Goal: Navigation & Orientation: Find specific page/section

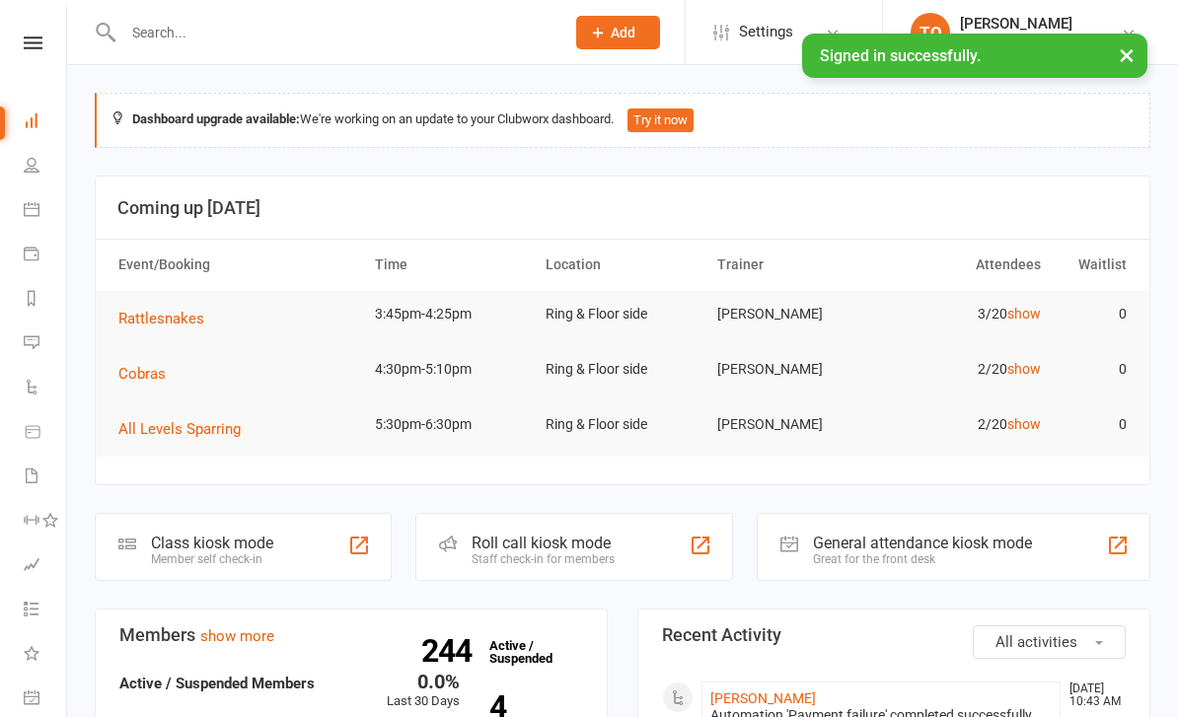
click at [25, 154] on link "People" at bounding box center [46, 167] width 44 height 44
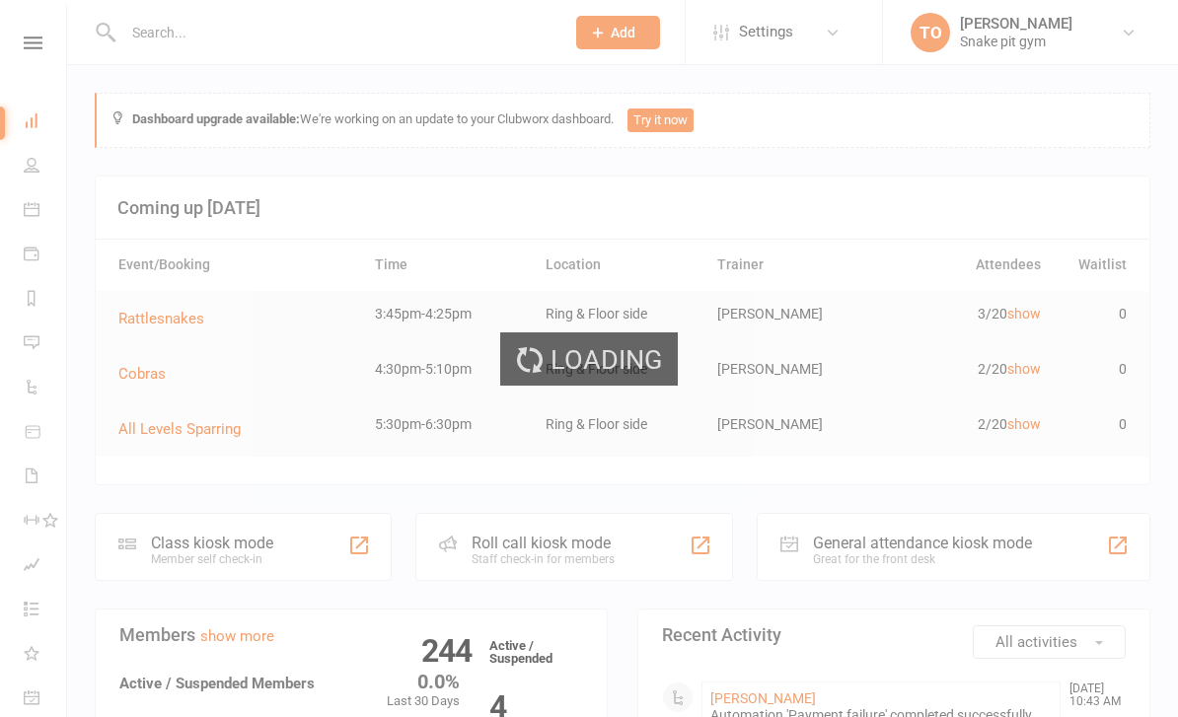
click at [27, 199] on div "Loading" at bounding box center [589, 358] width 1178 height 717
select select "100"
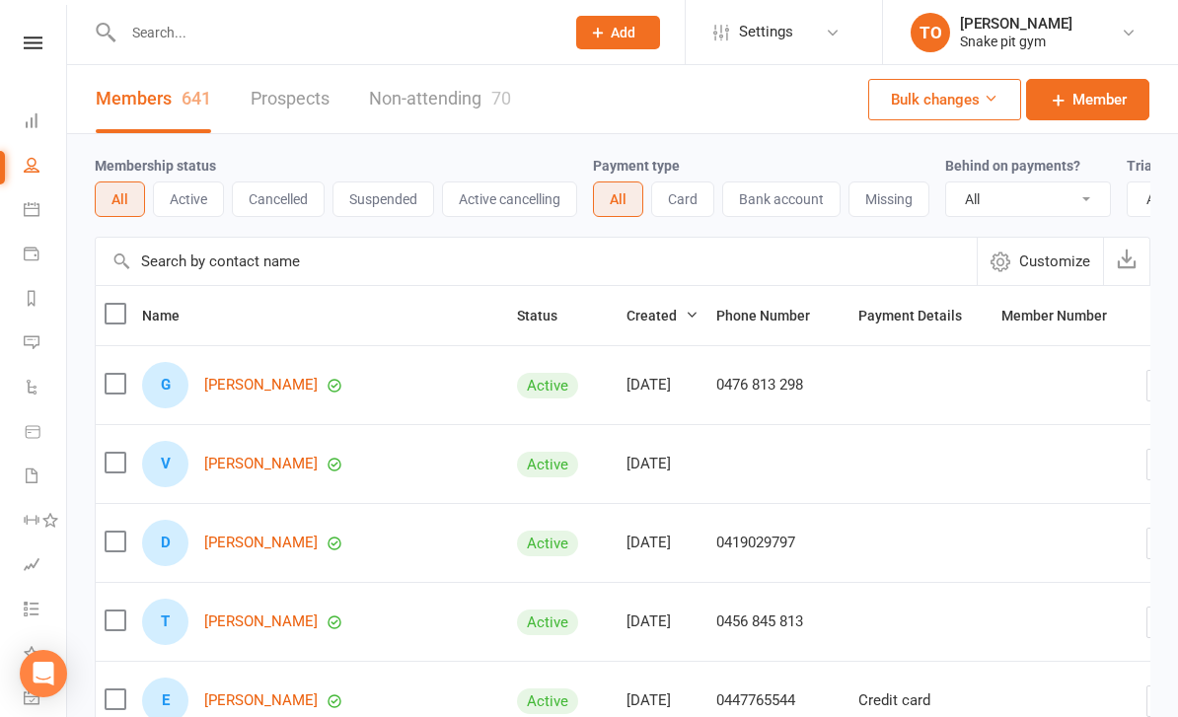
click at [30, 212] on icon at bounding box center [32, 209] width 16 height 16
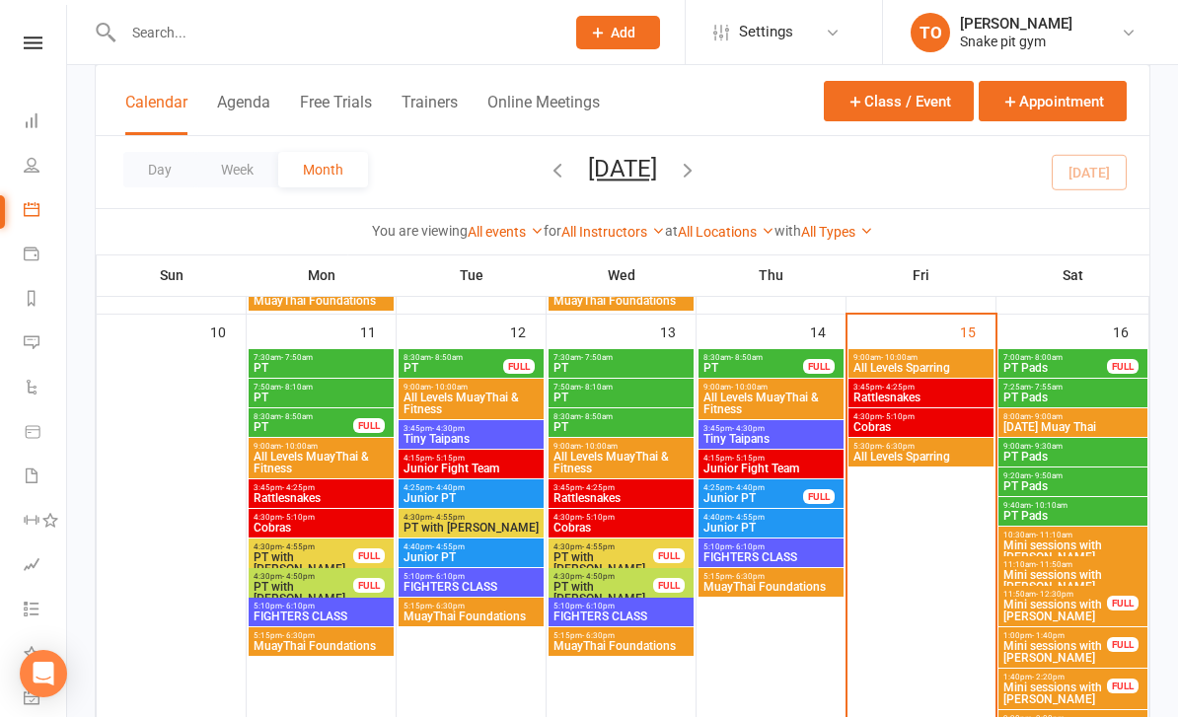
scroll to position [908, 0]
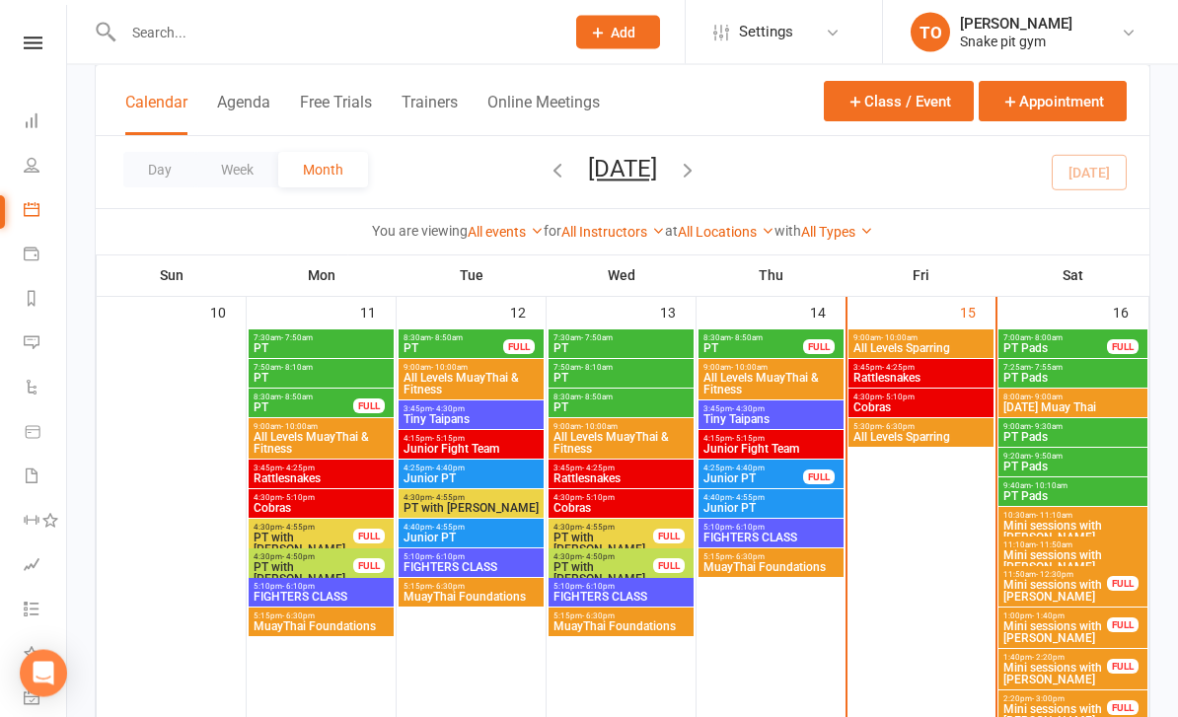
click at [897, 378] on span "Rattlesnakes" at bounding box center [921, 379] width 137 height 12
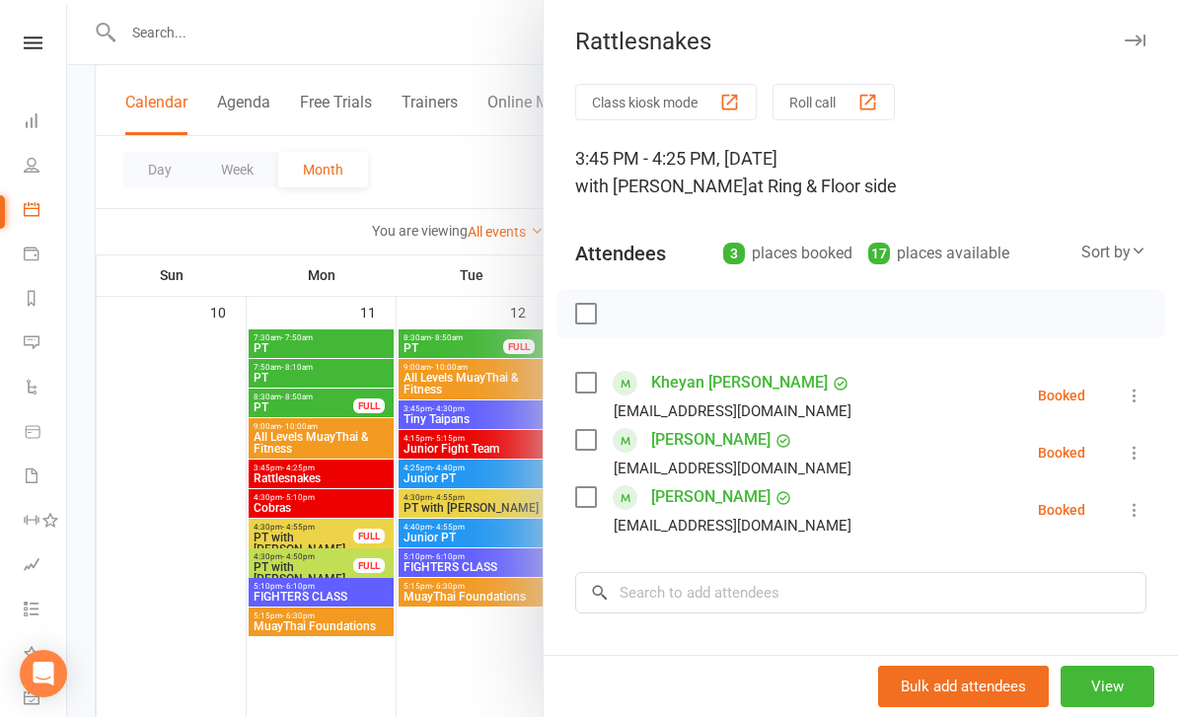
click at [837, 384] on icon at bounding box center [840, 383] width 7 height 5
click at [465, 676] on div at bounding box center [622, 358] width 1111 height 717
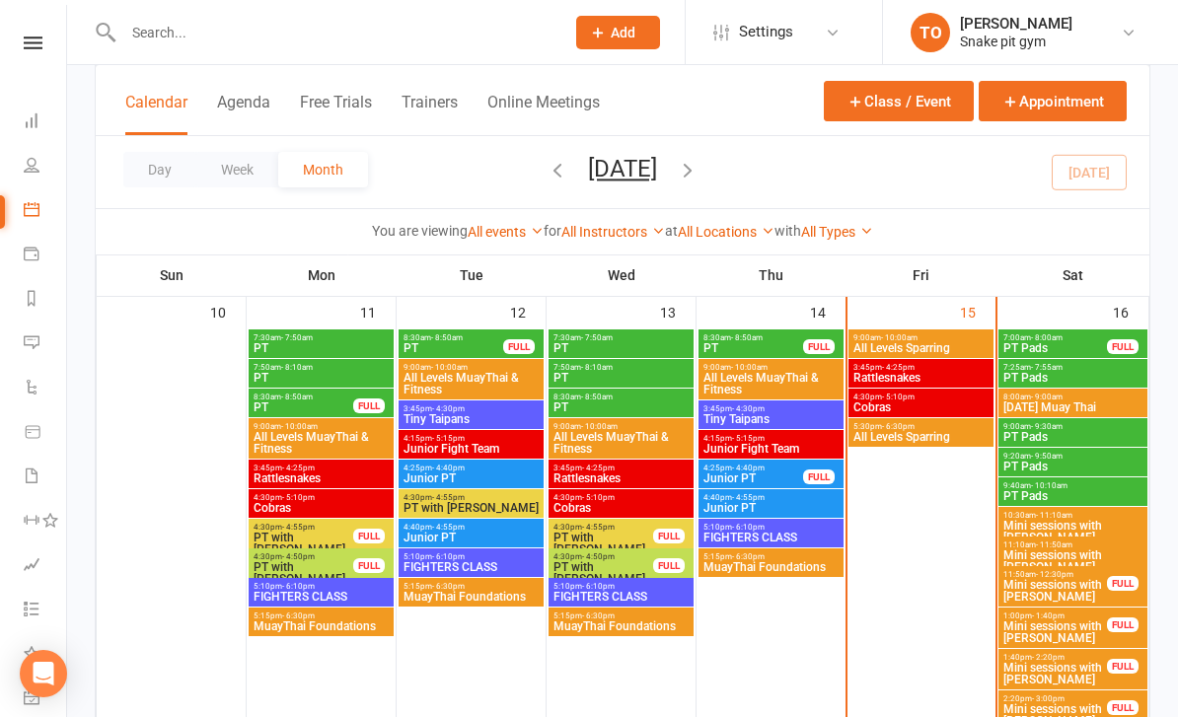
click at [879, 402] on span "Cobras" at bounding box center [921, 408] width 137 height 12
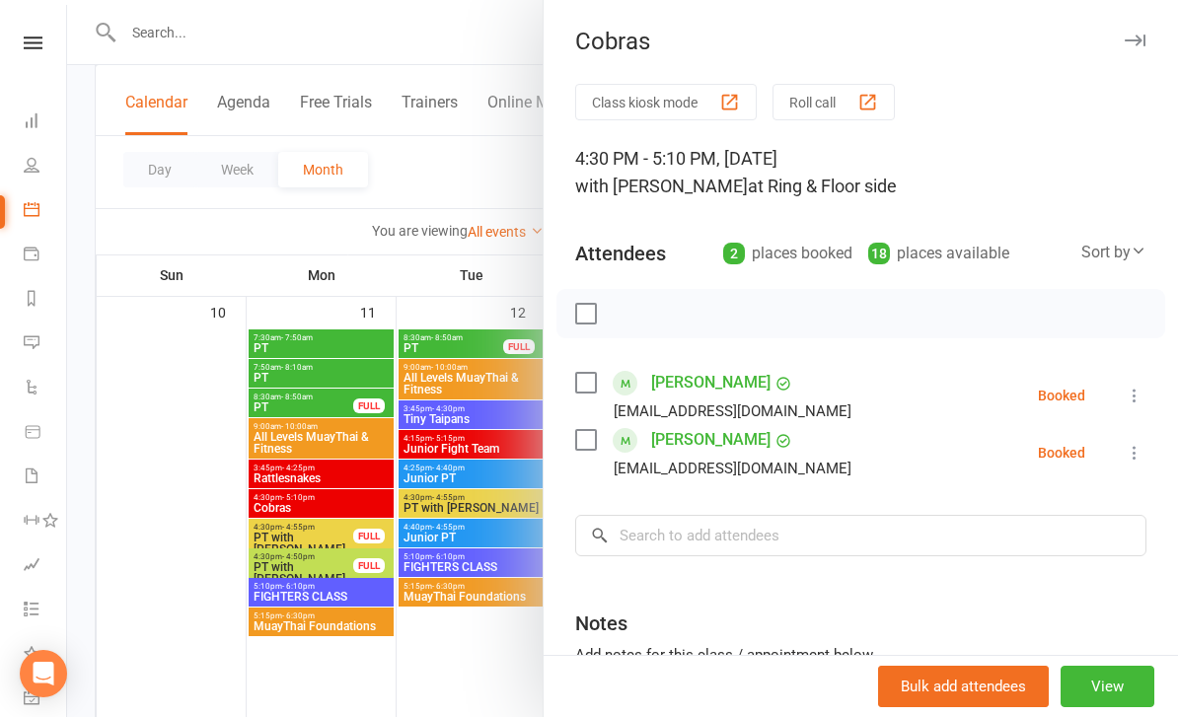
click at [482, 644] on div at bounding box center [622, 358] width 1111 height 717
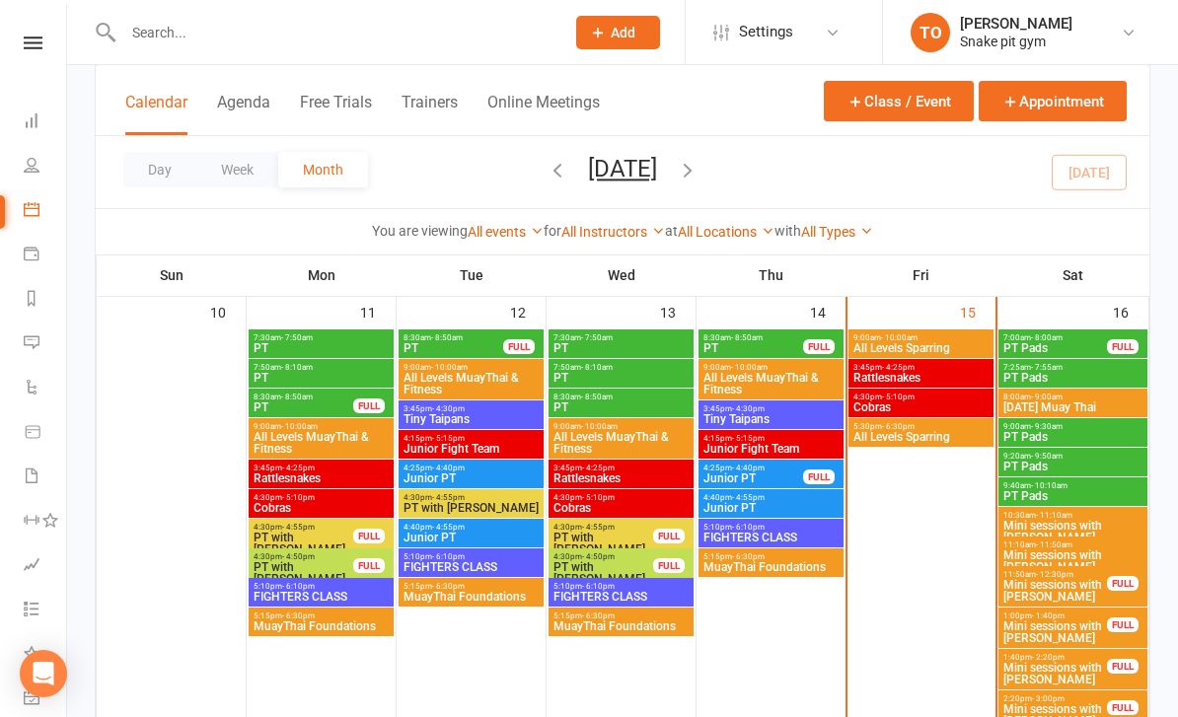
click at [947, 369] on span "3:45pm - 4:25pm" at bounding box center [921, 367] width 137 height 9
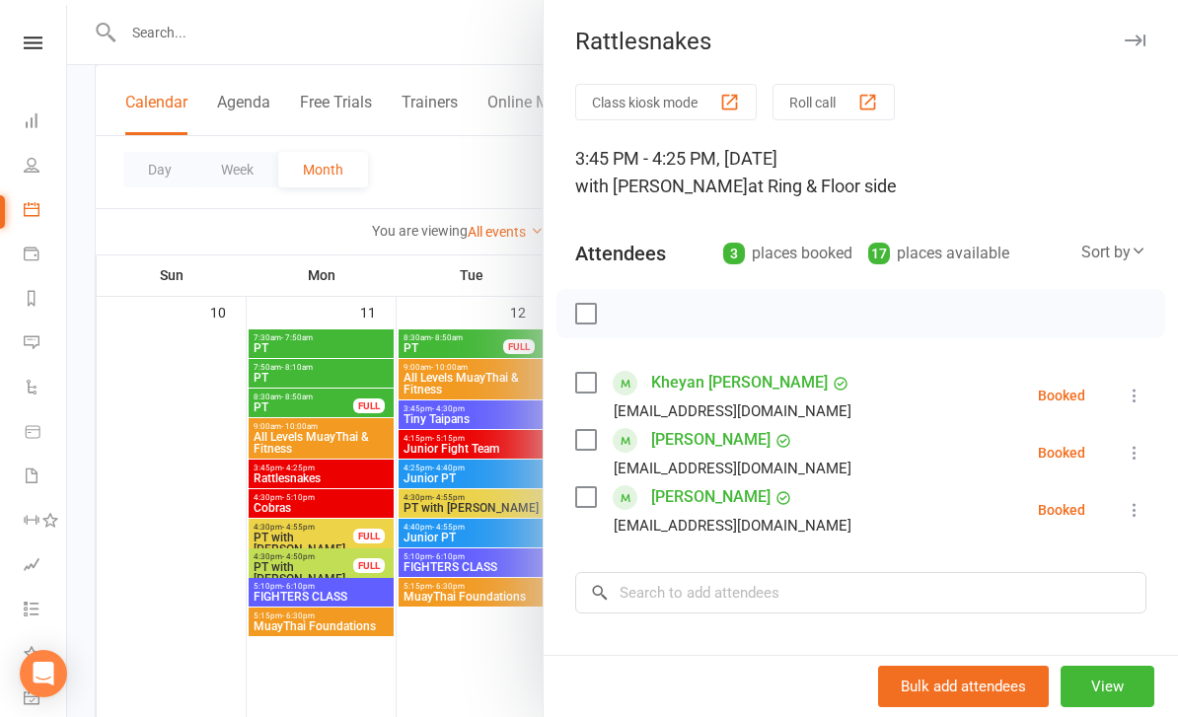
click at [522, 650] on div at bounding box center [622, 358] width 1111 height 717
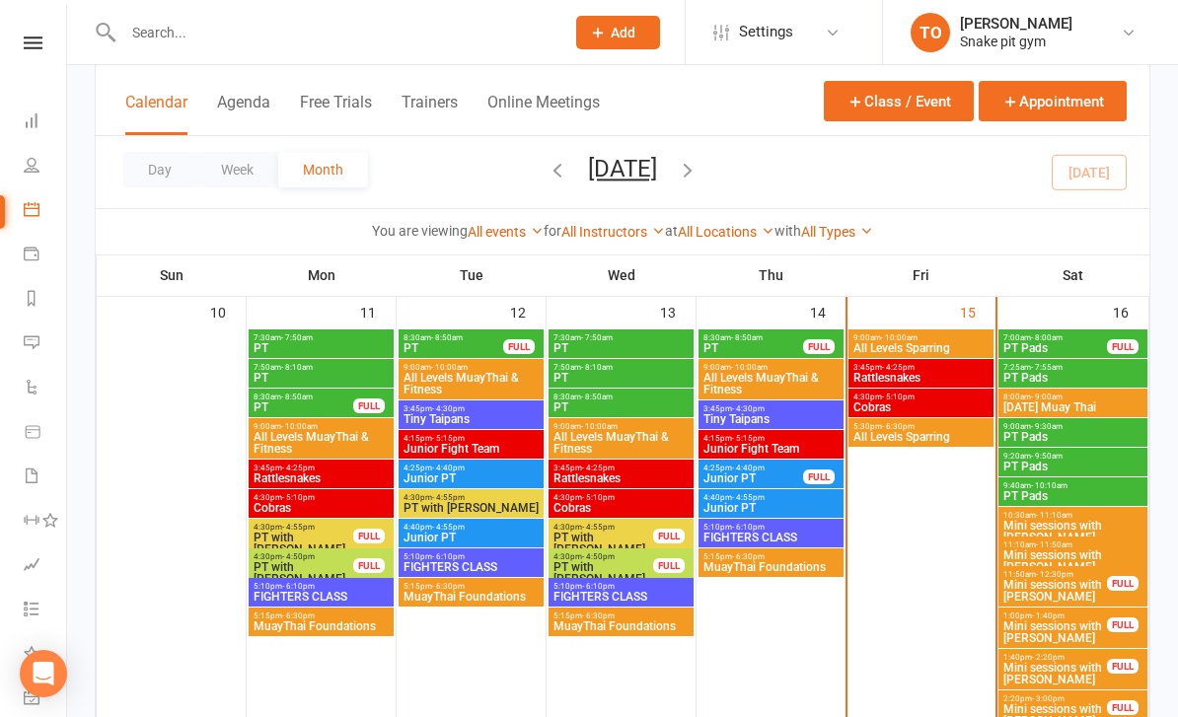
click at [878, 397] on span "4:30pm - 5:10pm" at bounding box center [921, 397] width 137 height 9
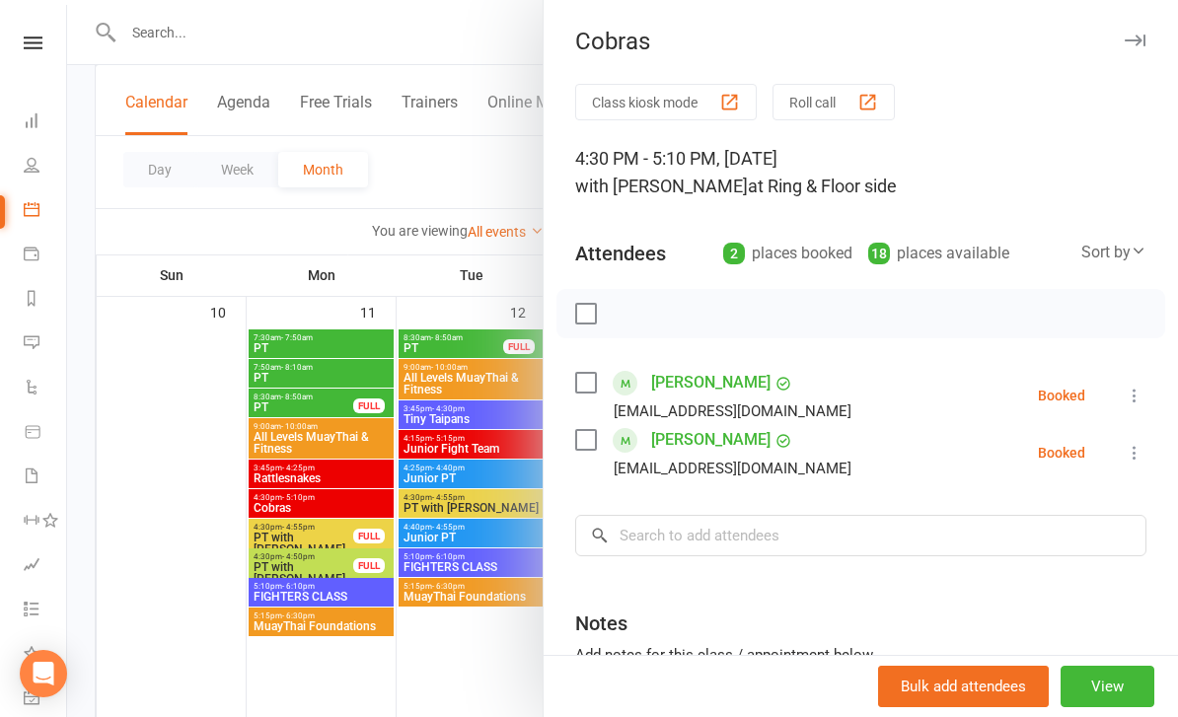
click at [775, 261] on div "2 places booked" at bounding box center [787, 254] width 129 height 28
click at [708, 382] on link "[PERSON_NAME]" at bounding box center [710, 383] width 119 height 32
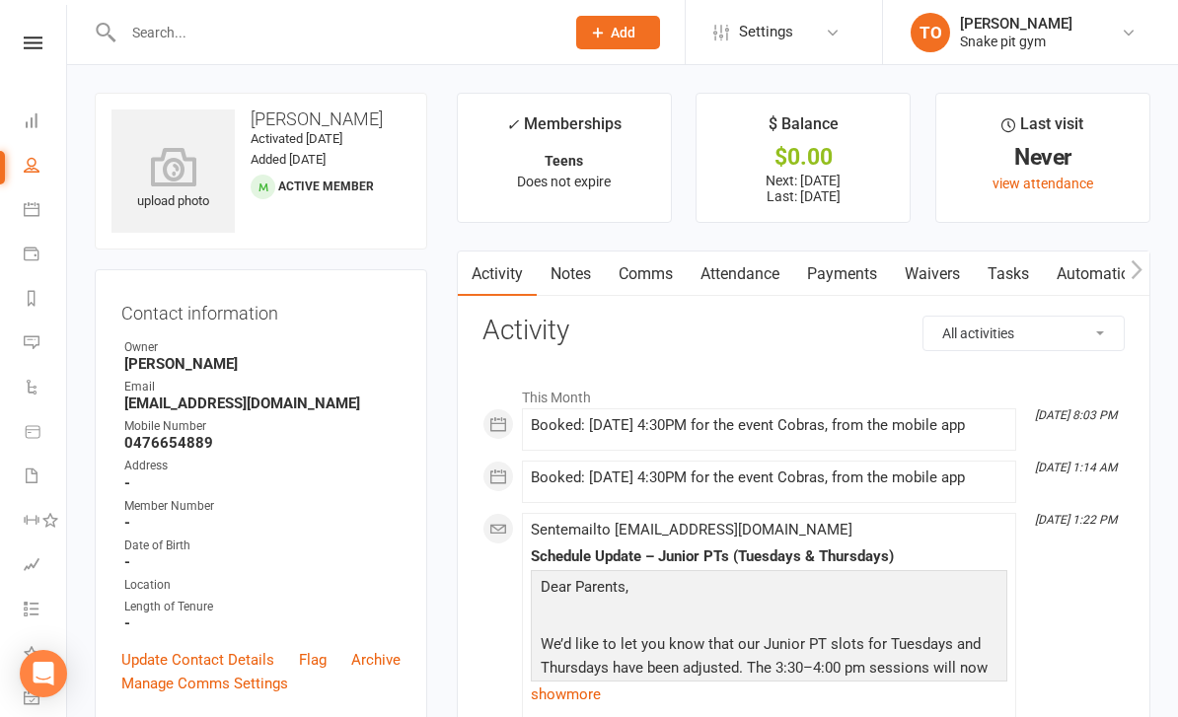
click at [19, 166] on li "People" at bounding box center [33, 167] width 66 height 44
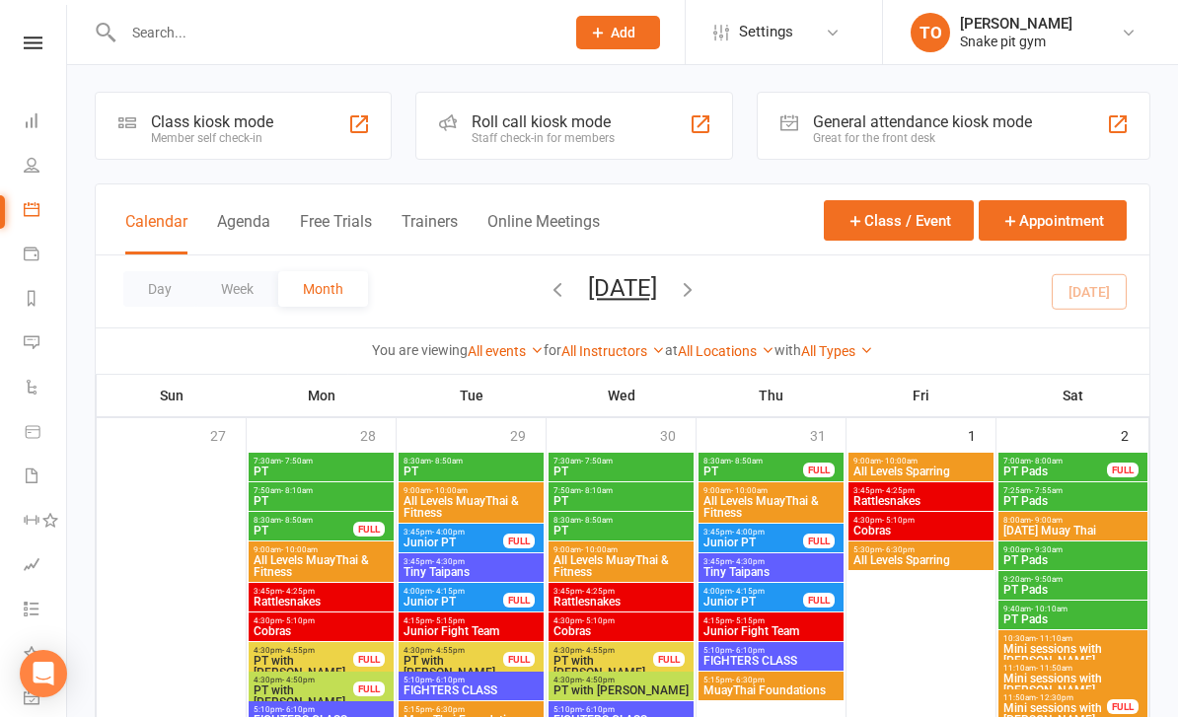
scroll to position [73, 0]
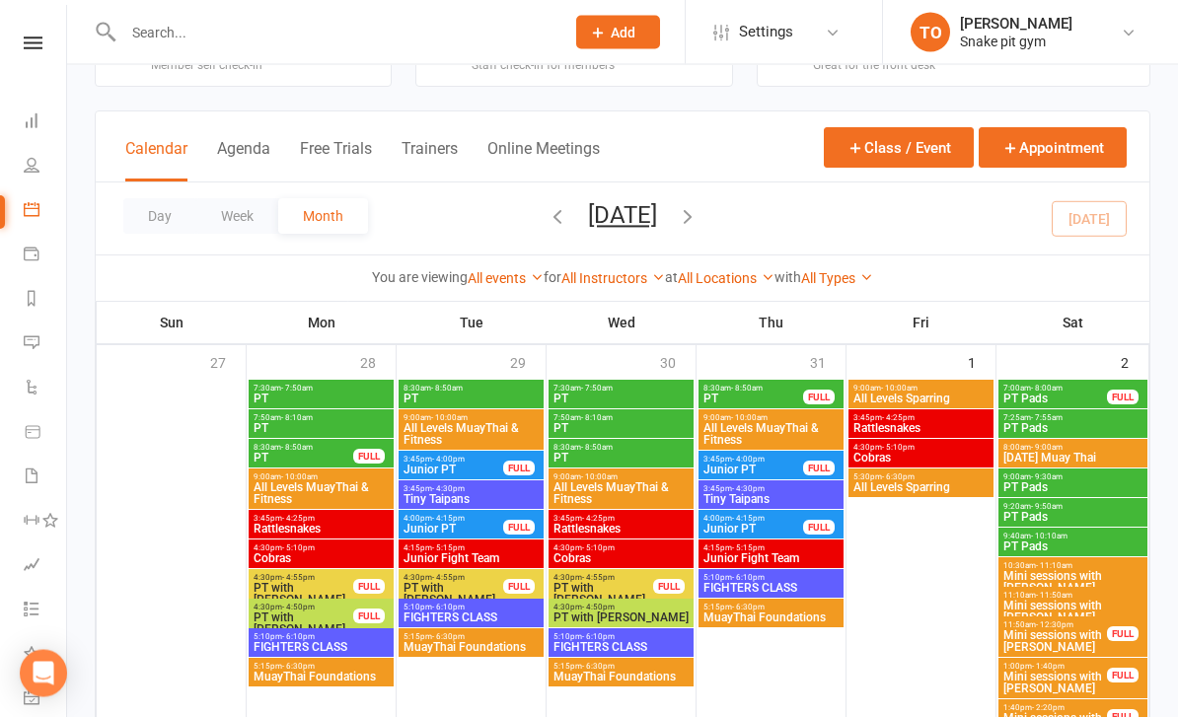
click at [892, 427] on span "Rattlesnakes" at bounding box center [921, 429] width 137 height 12
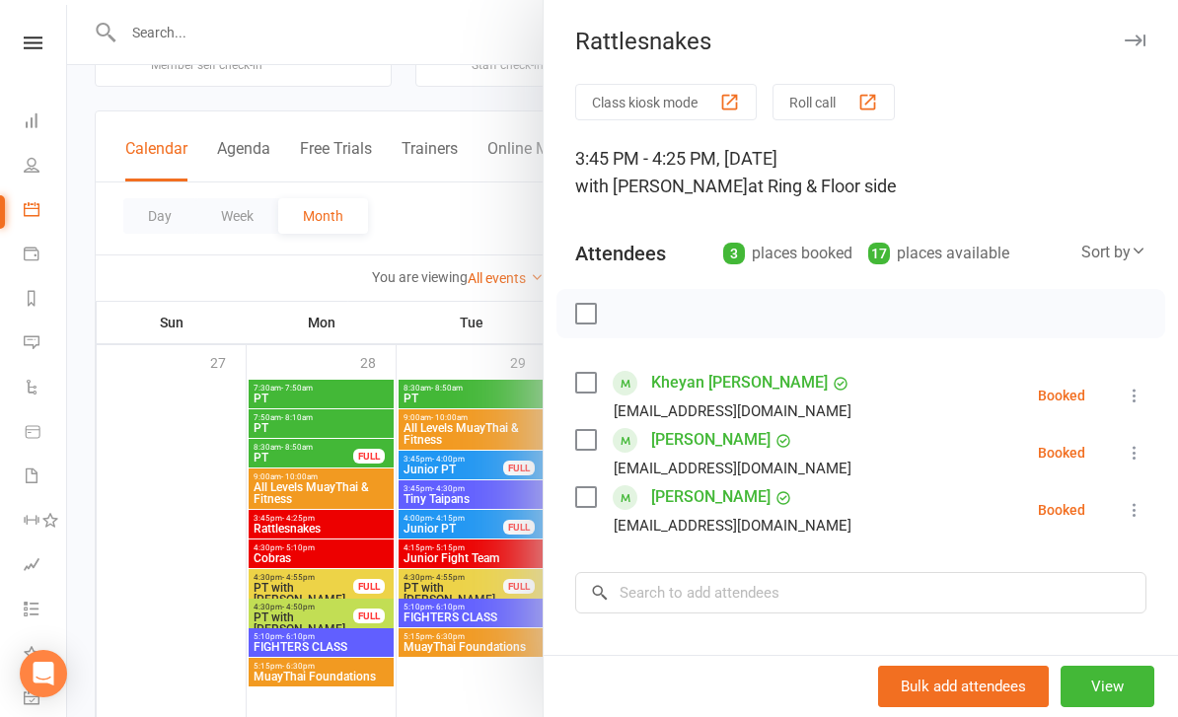
click at [713, 371] on link "Kheyan [PERSON_NAME]" at bounding box center [739, 383] width 177 height 32
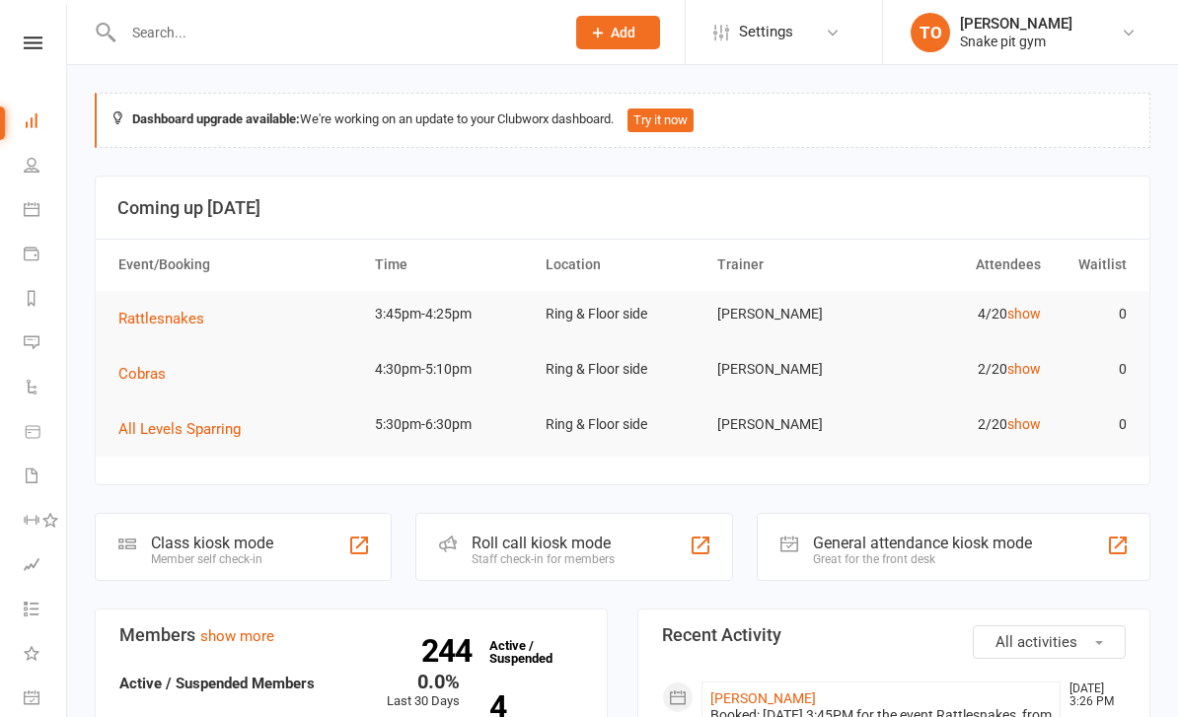
click at [27, 206] on icon at bounding box center [32, 209] width 16 height 16
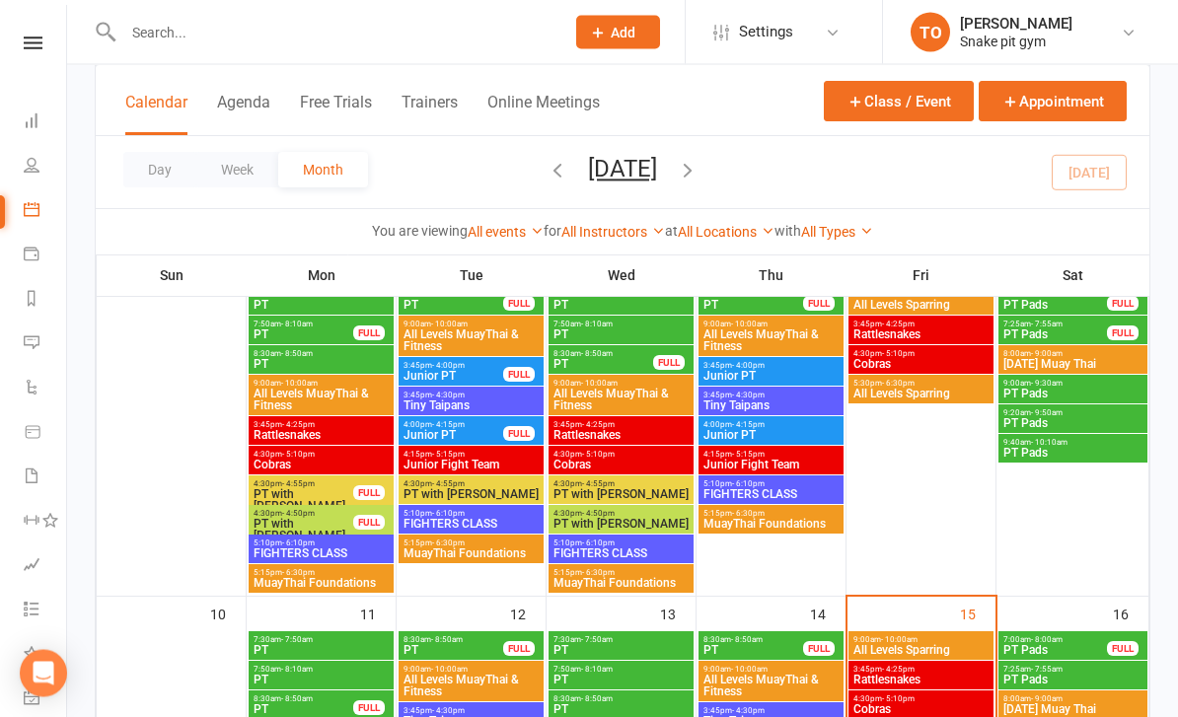
scroll to position [615, 0]
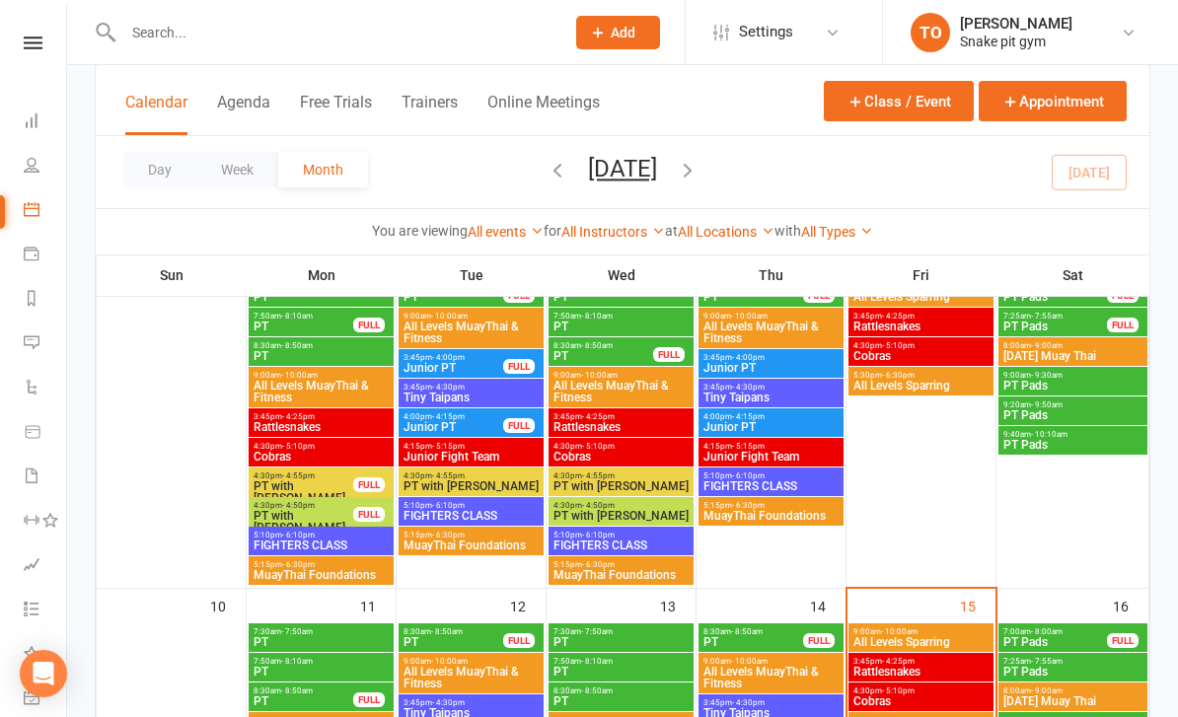
click at [874, 680] on div "3:45pm - 4:25pm Rattlesnakes" at bounding box center [921, 667] width 145 height 29
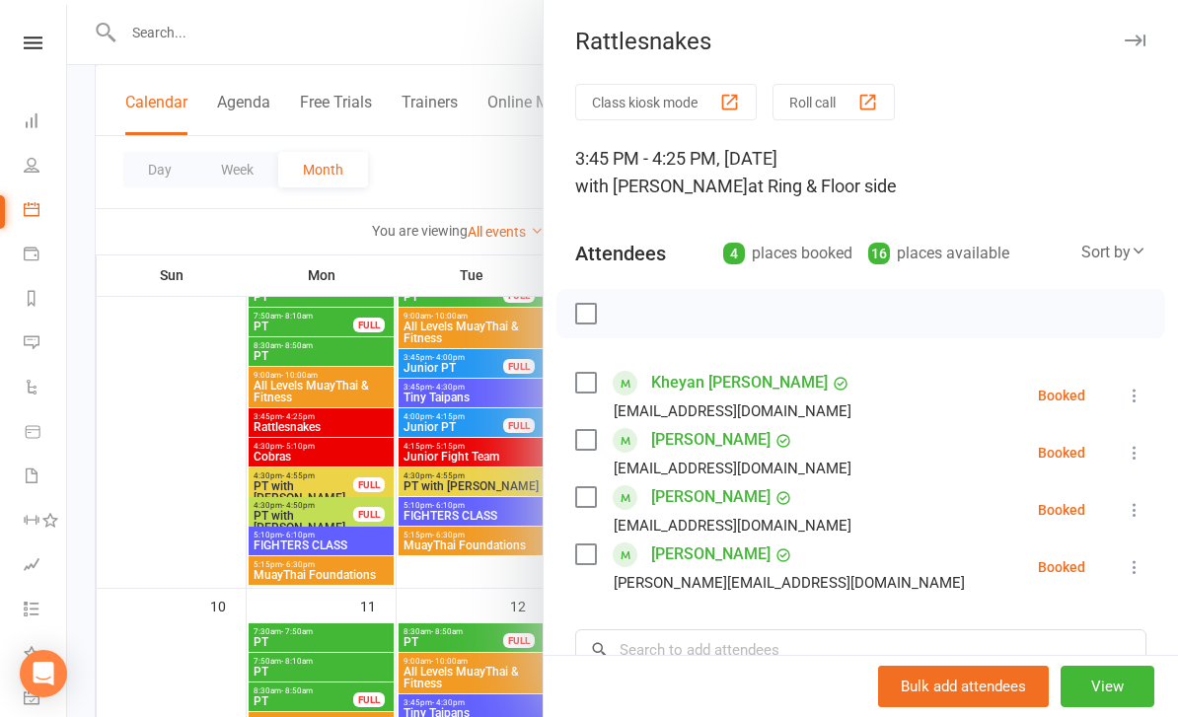
click at [165, 278] on div at bounding box center [622, 358] width 1111 height 717
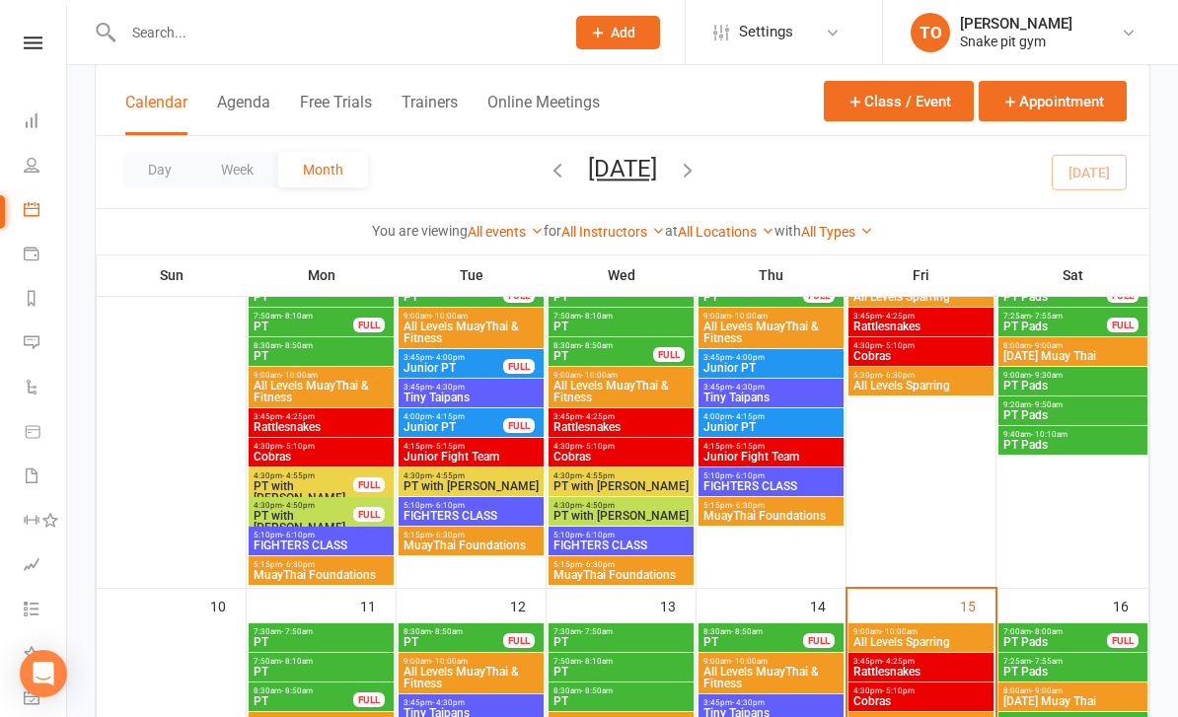
click at [876, 359] on span "Cobras" at bounding box center [921, 356] width 137 height 12
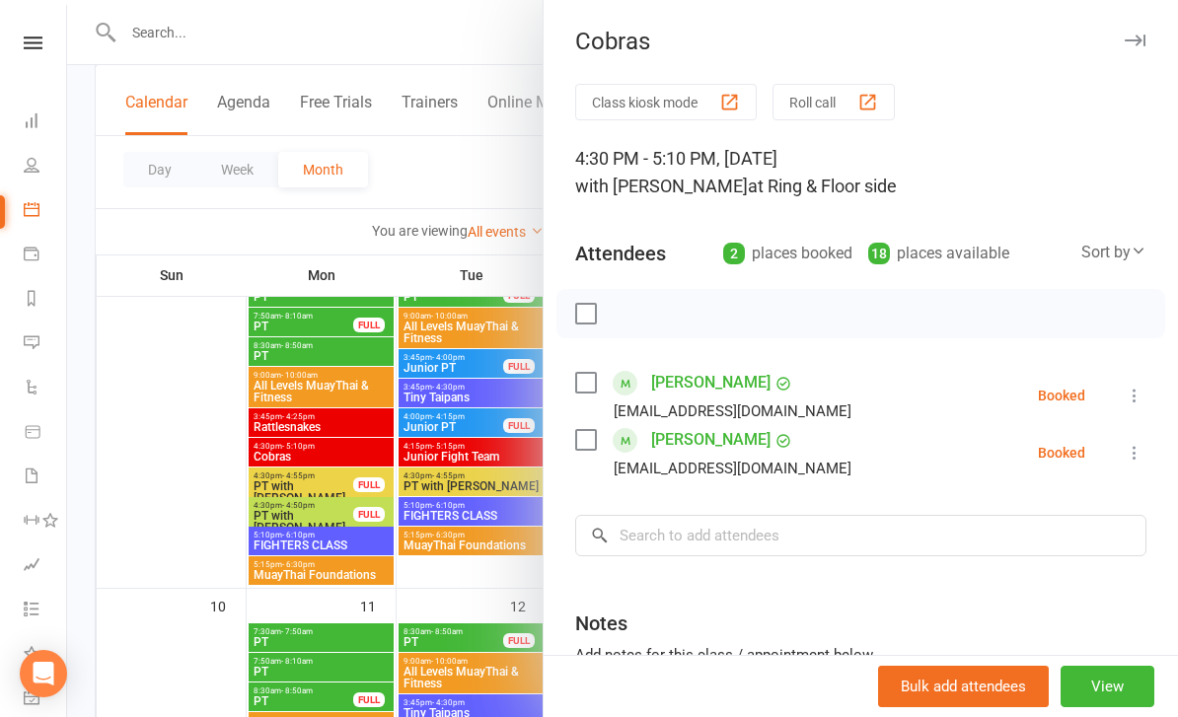
click at [154, 378] on div at bounding box center [622, 358] width 1111 height 717
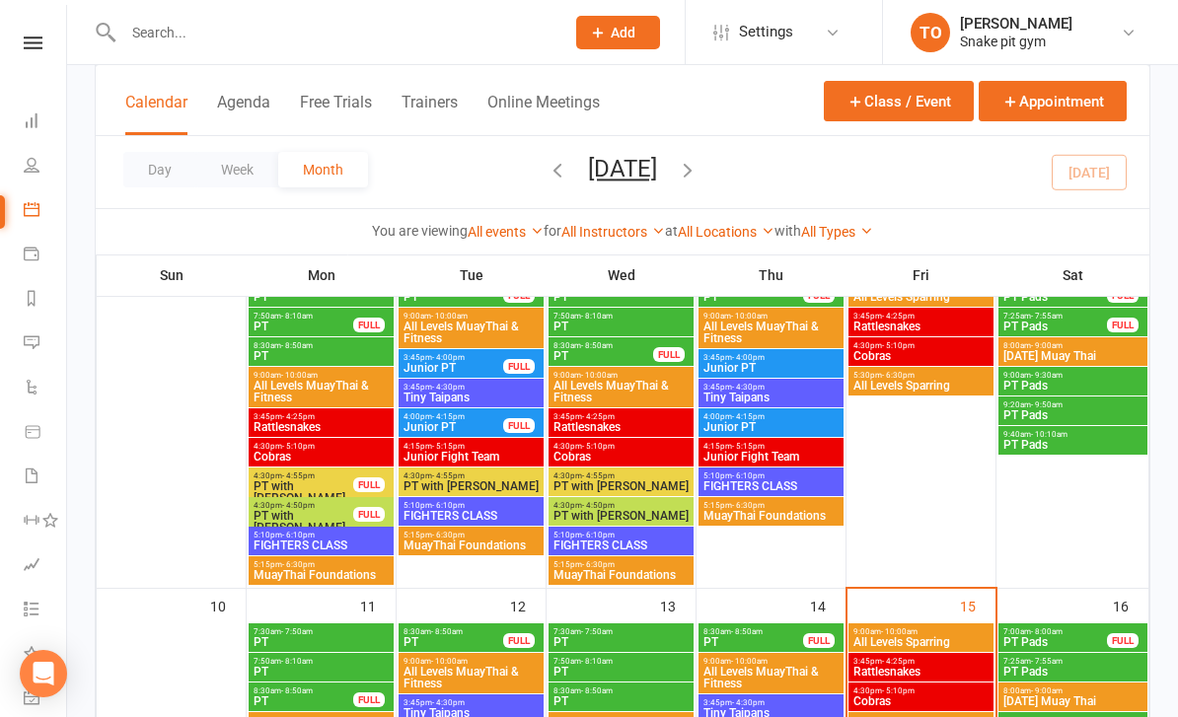
click at [908, 318] on span "- 4:25pm" at bounding box center [898, 316] width 33 height 9
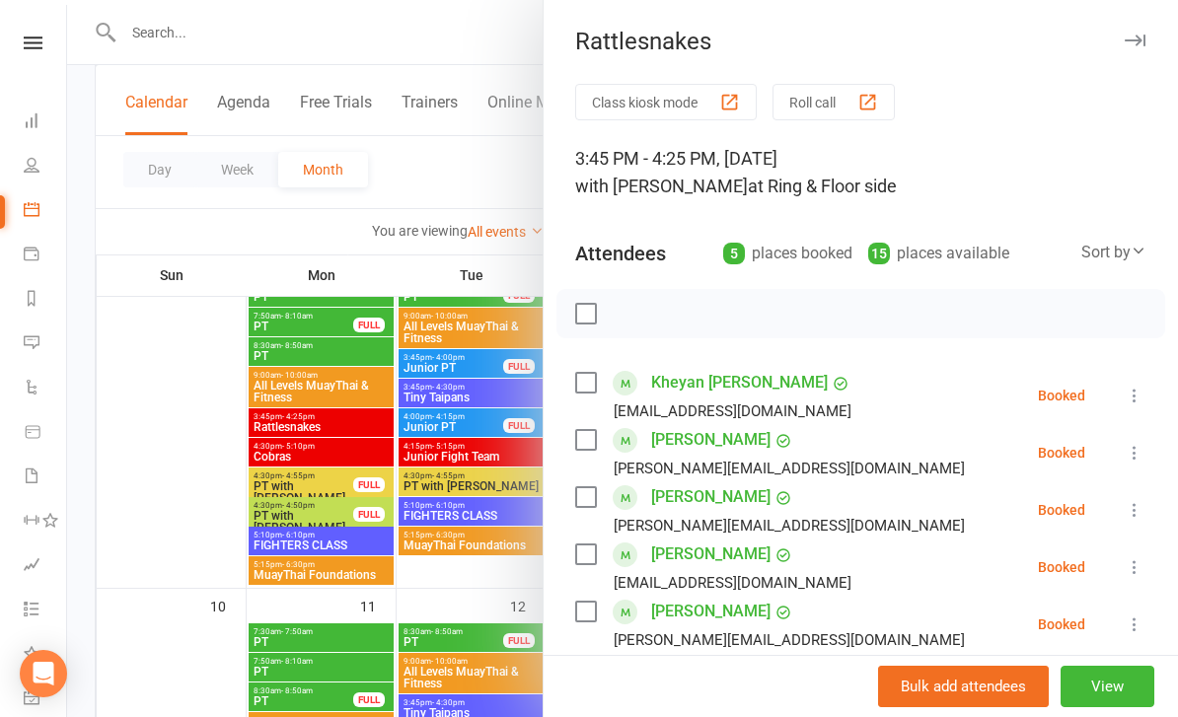
click at [168, 271] on div at bounding box center [622, 358] width 1111 height 717
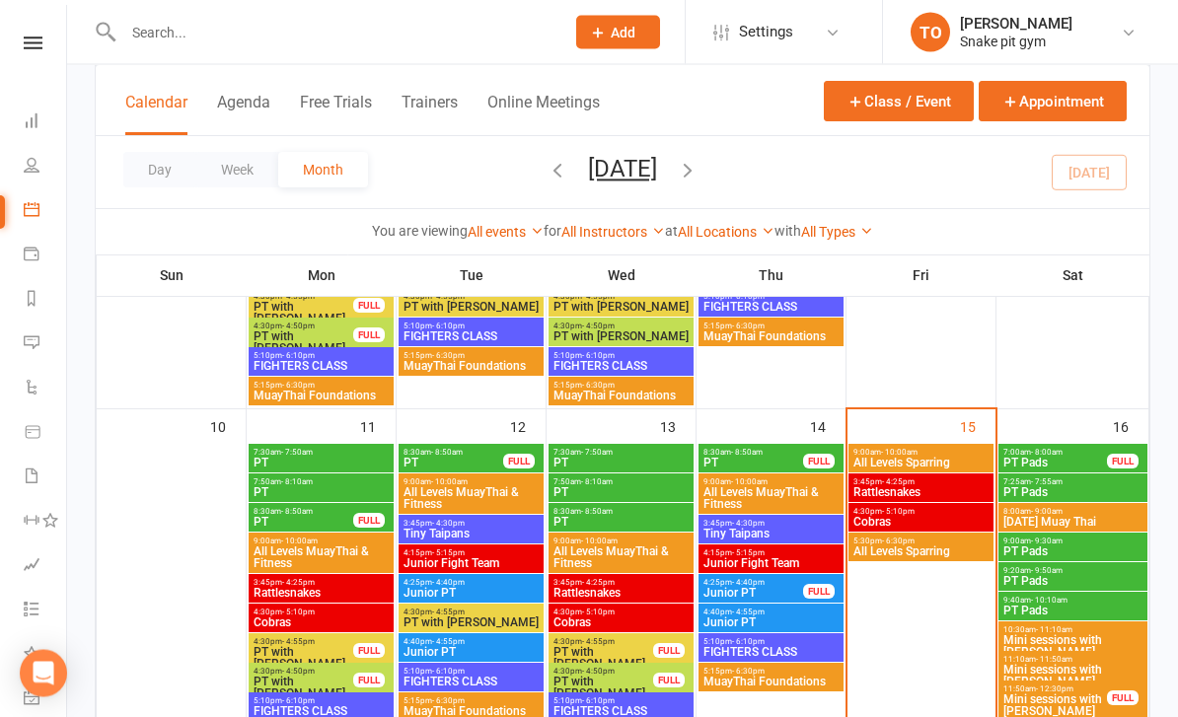
scroll to position [807, 0]
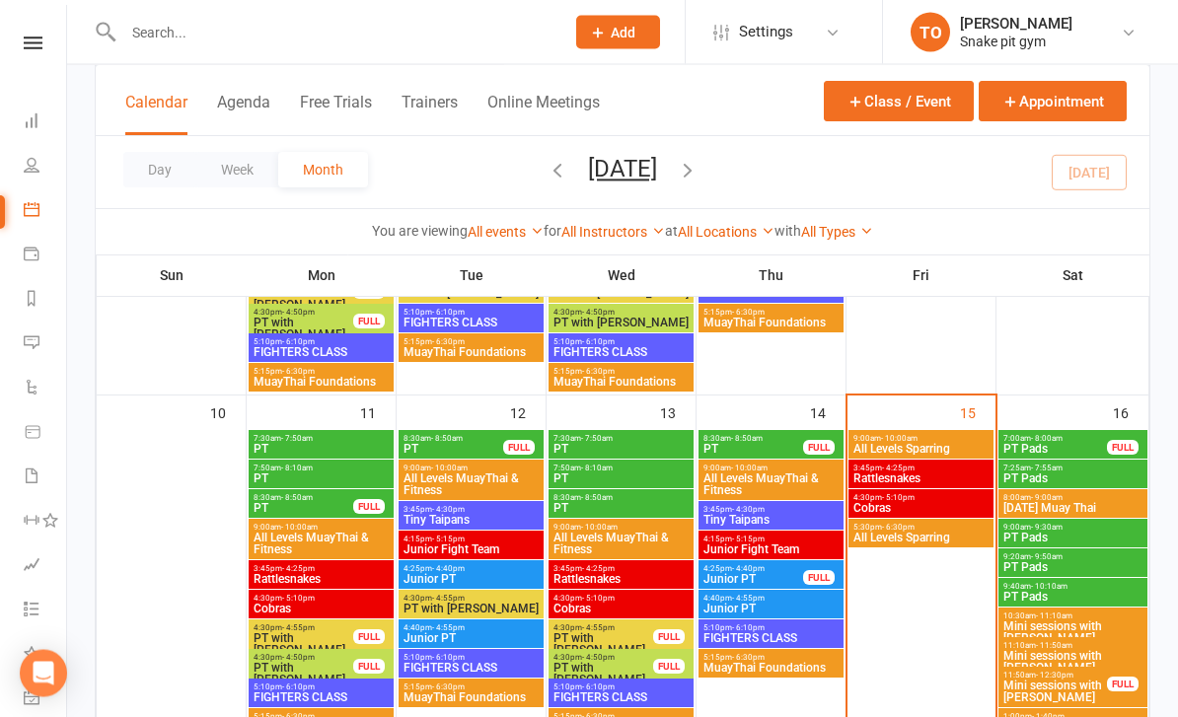
click at [580, 561] on div "3:45pm - 4:25pm Rattlesnakes" at bounding box center [621, 575] width 145 height 29
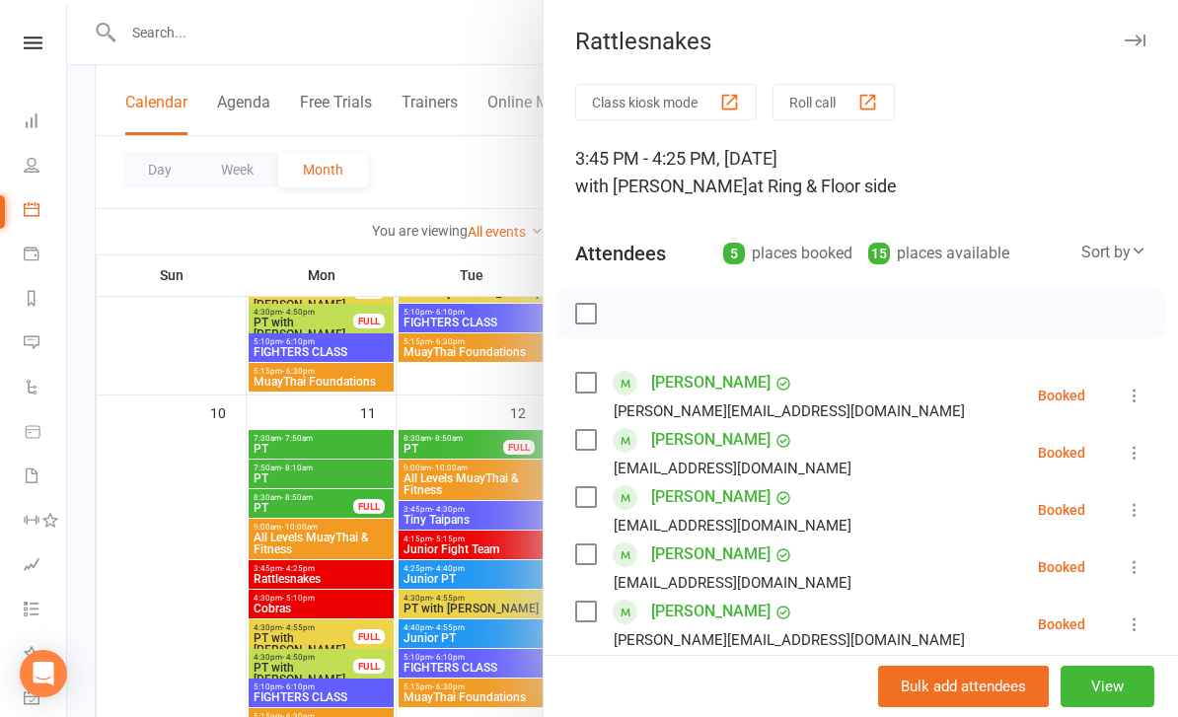
click at [295, 607] on div at bounding box center [622, 358] width 1111 height 717
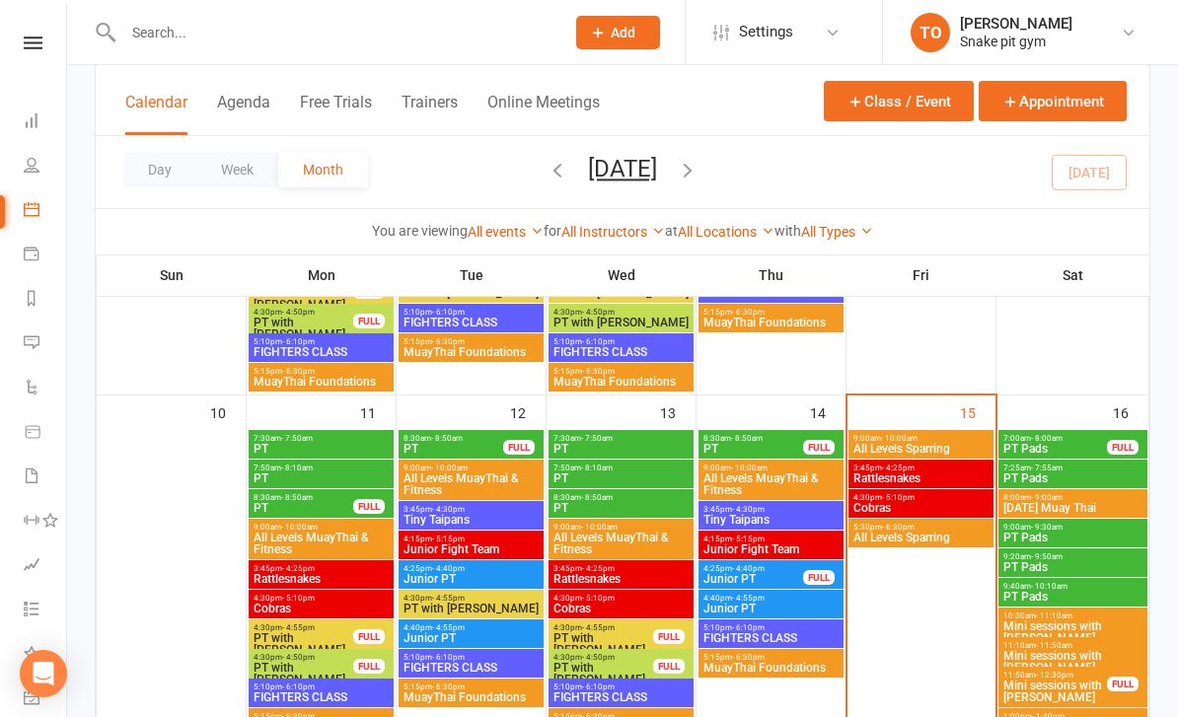
click at [281, 578] on span "Rattlesnakes" at bounding box center [321, 579] width 137 height 12
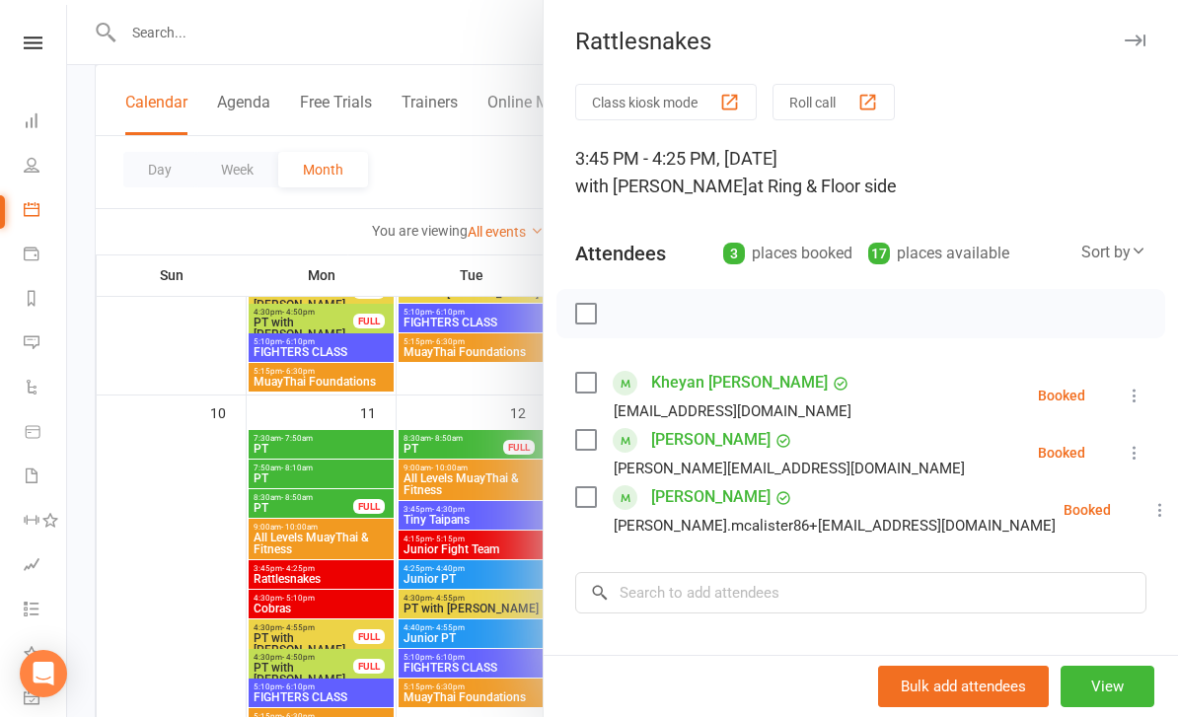
click at [207, 500] on div at bounding box center [622, 358] width 1111 height 717
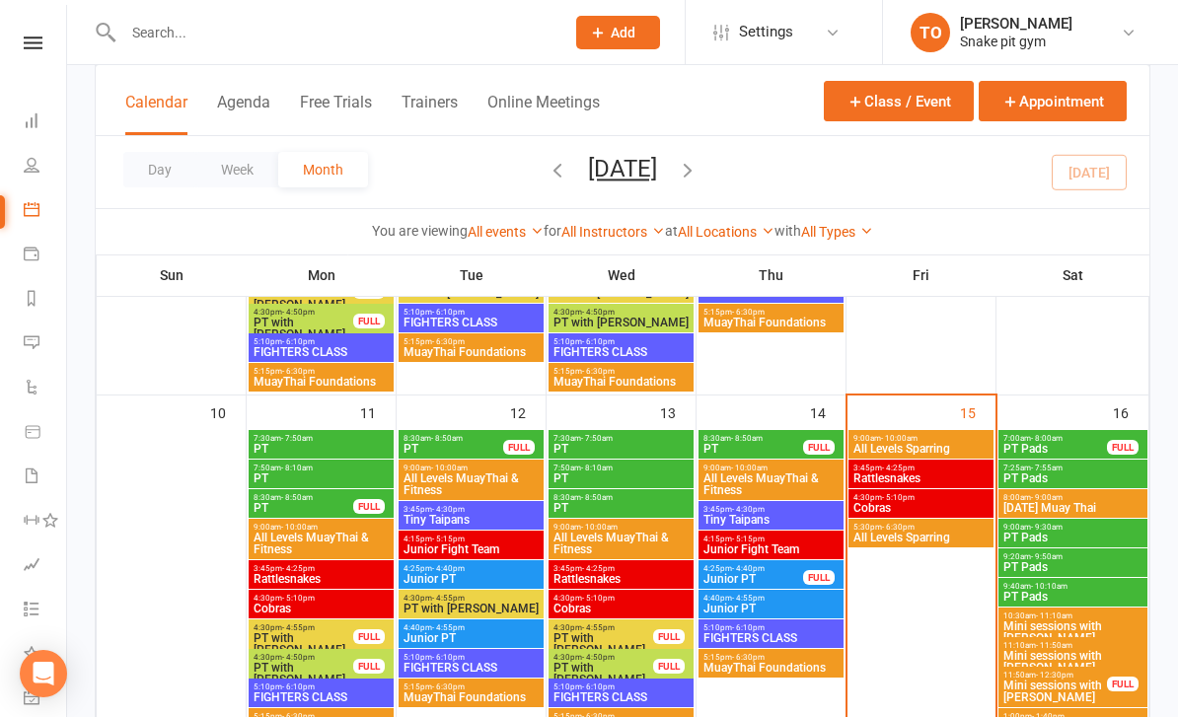
click at [335, 575] on span "Rattlesnakes" at bounding box center [321, 579] width 137 height 12
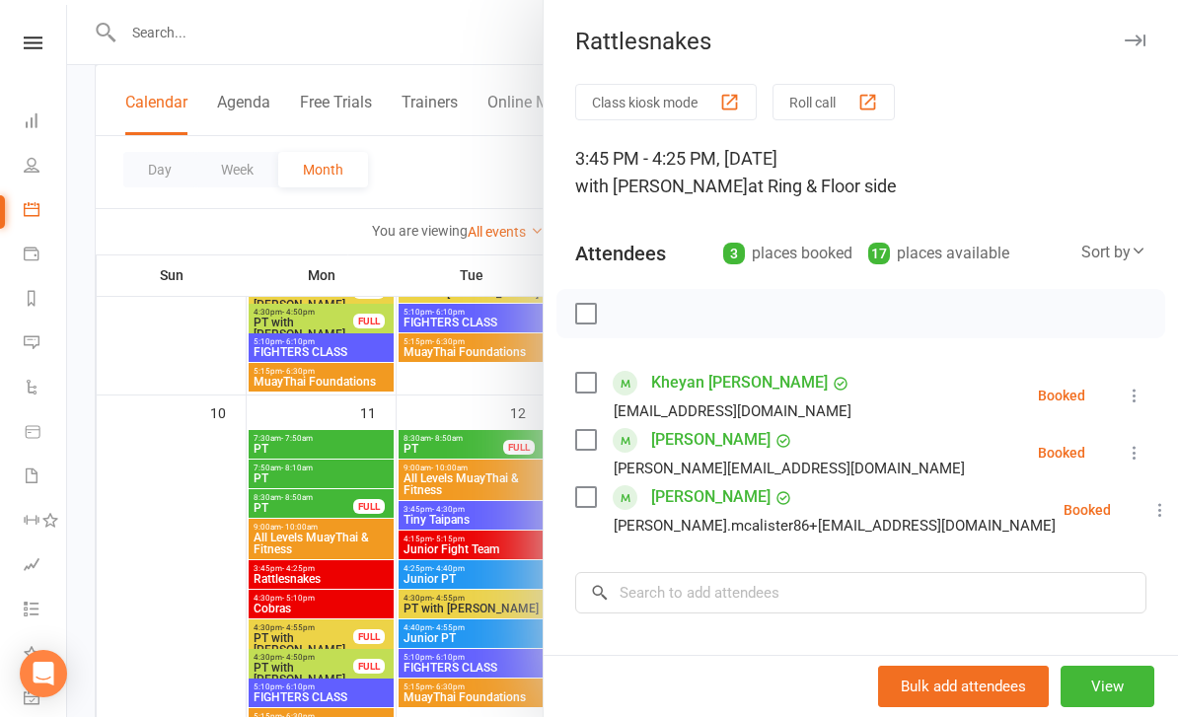
click at [211, 525] on div at bounding box center [622, 358] width 1111 height 717
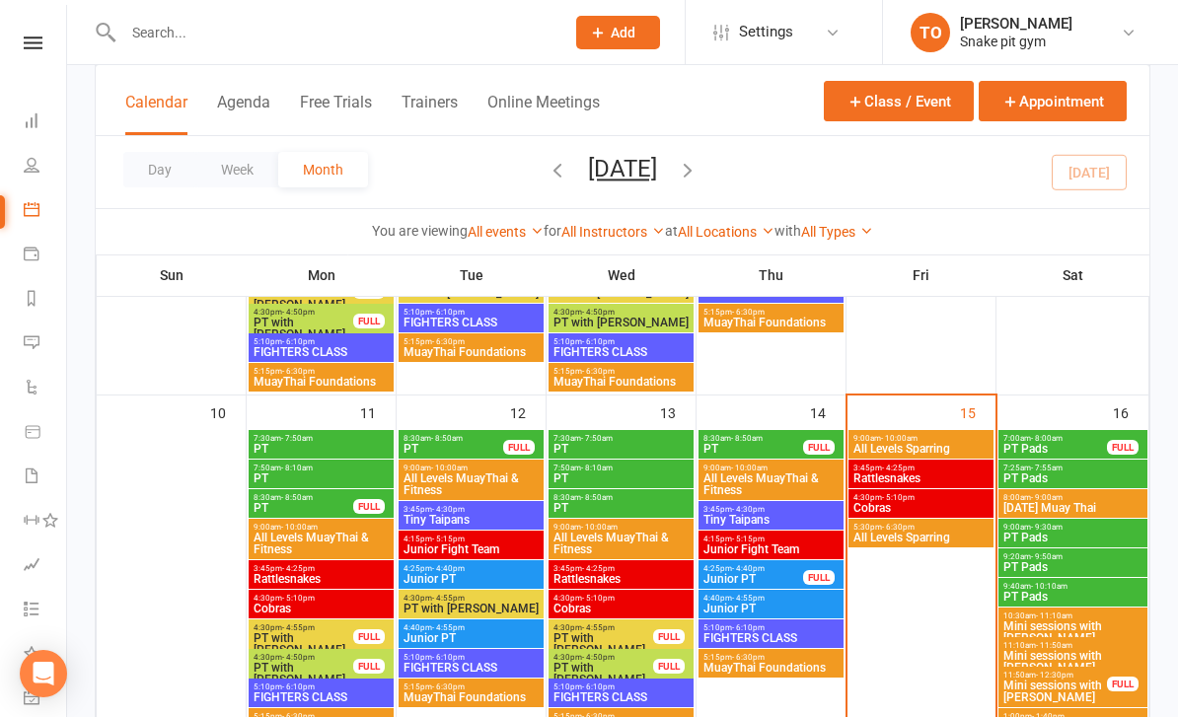
click at [590, 569] on span "- 4:25pm" at bounding box center [598, 568] width 33 height 9
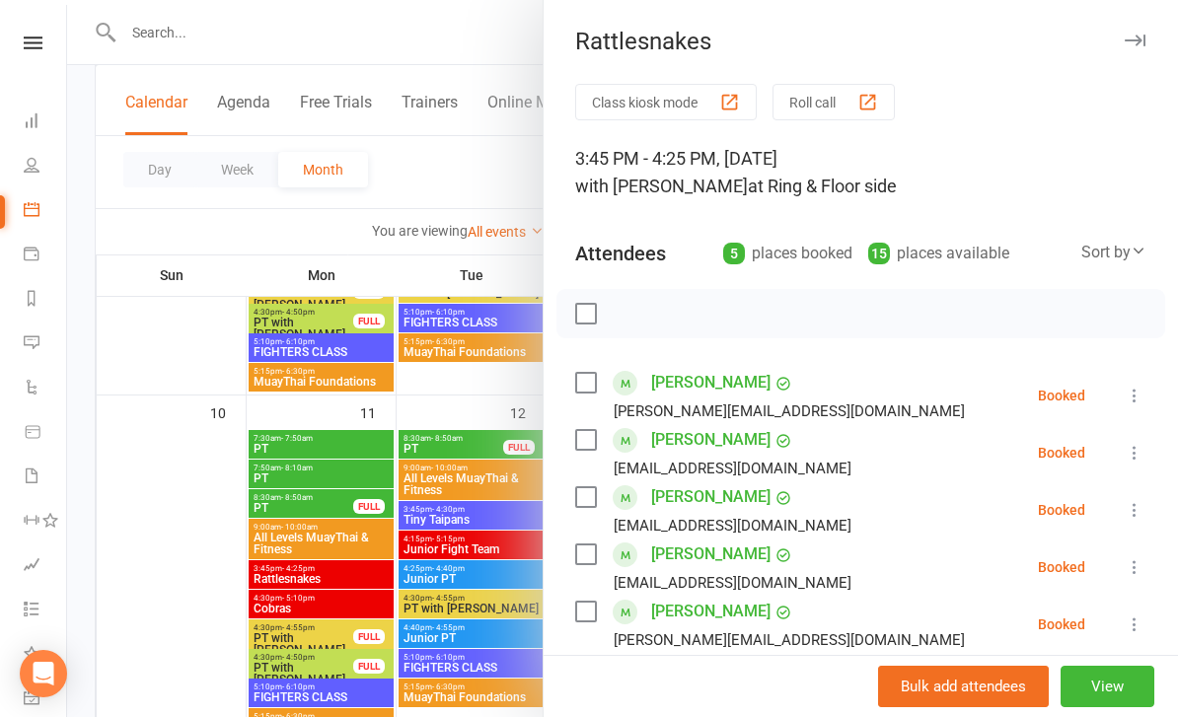
click at [216, 458] on div at bounding box center [622, 358] width 1111 height 717
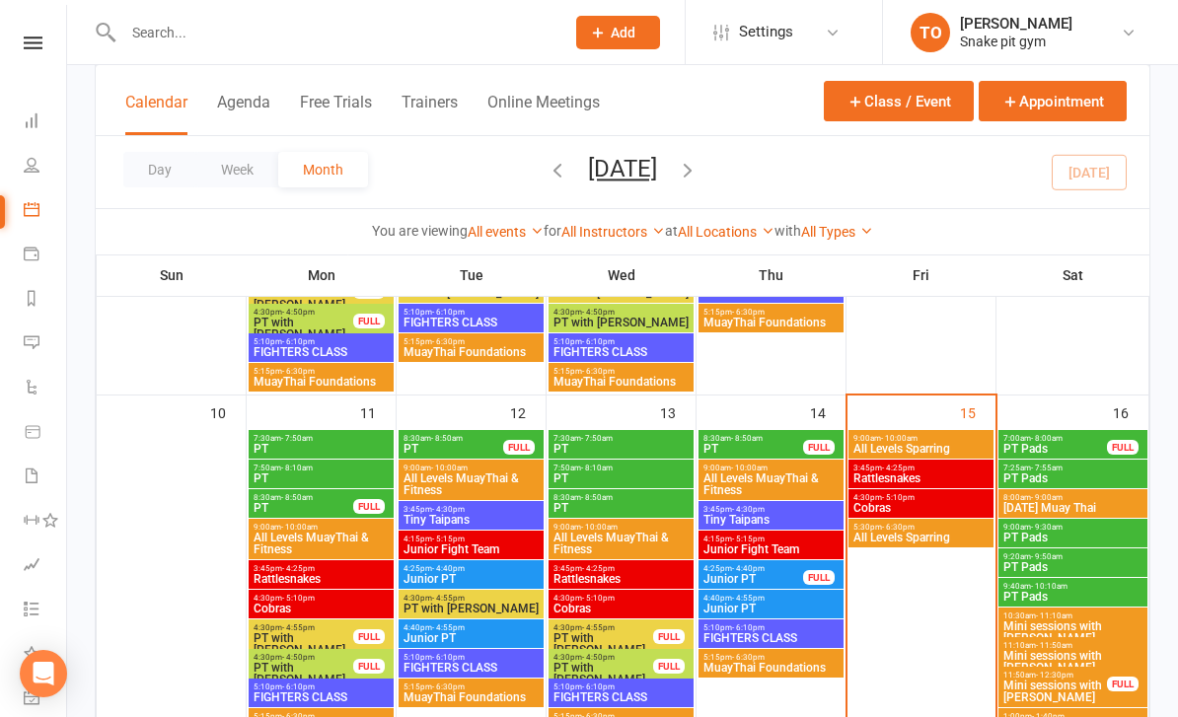
click at [883, 481] on span "Rattlesnakes" at bounding box center [921, 479] width 137 height 12
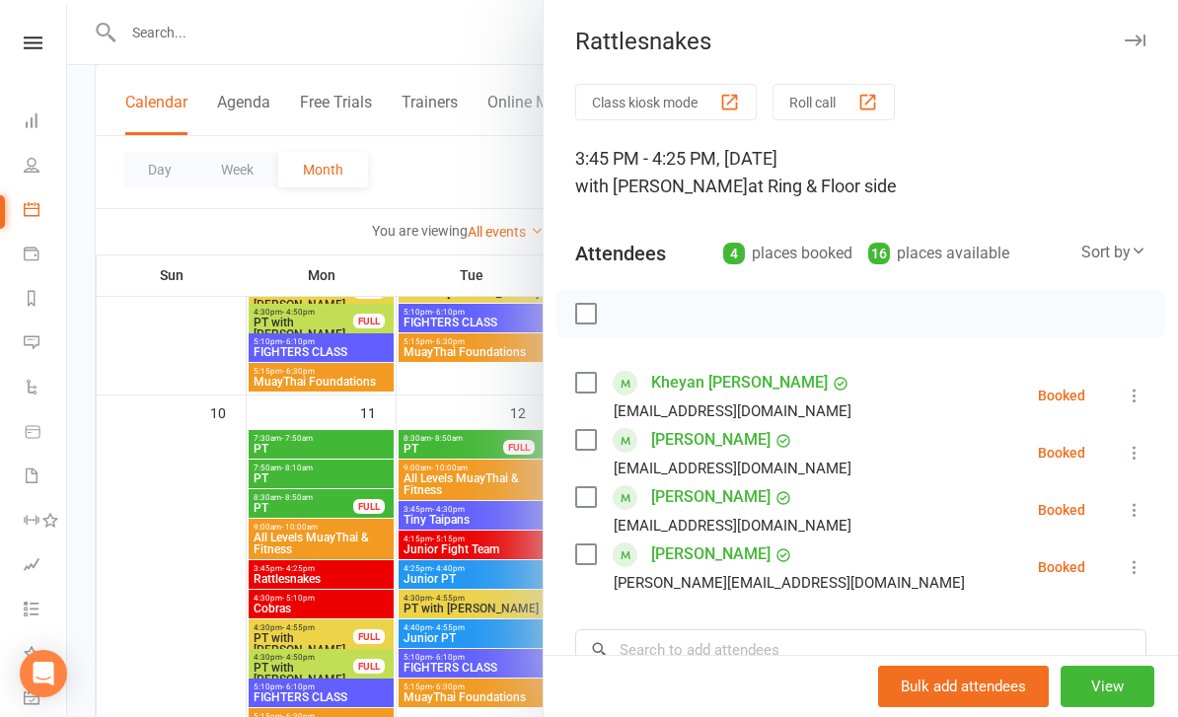
click at [181, 432] on div at bounding box center [622, 358] width 1111 height 717
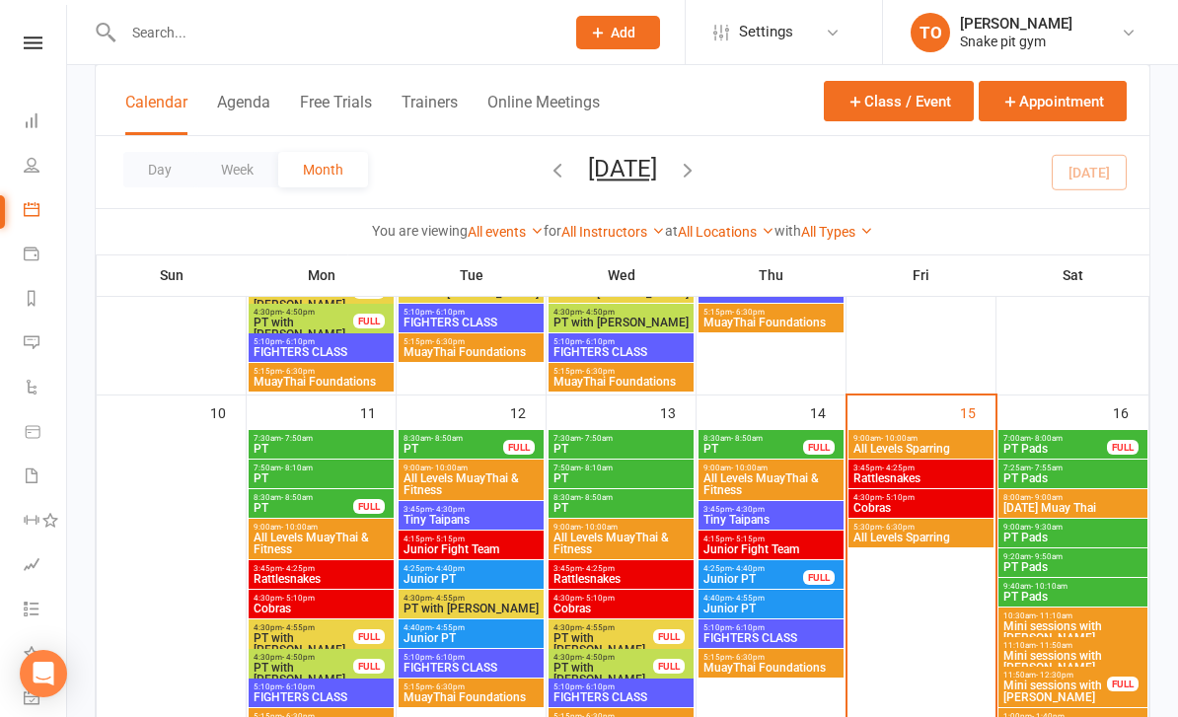
click at [895, 480] on span "Rattlesnakes" at bounding box center [921, 479] width 137 height 12
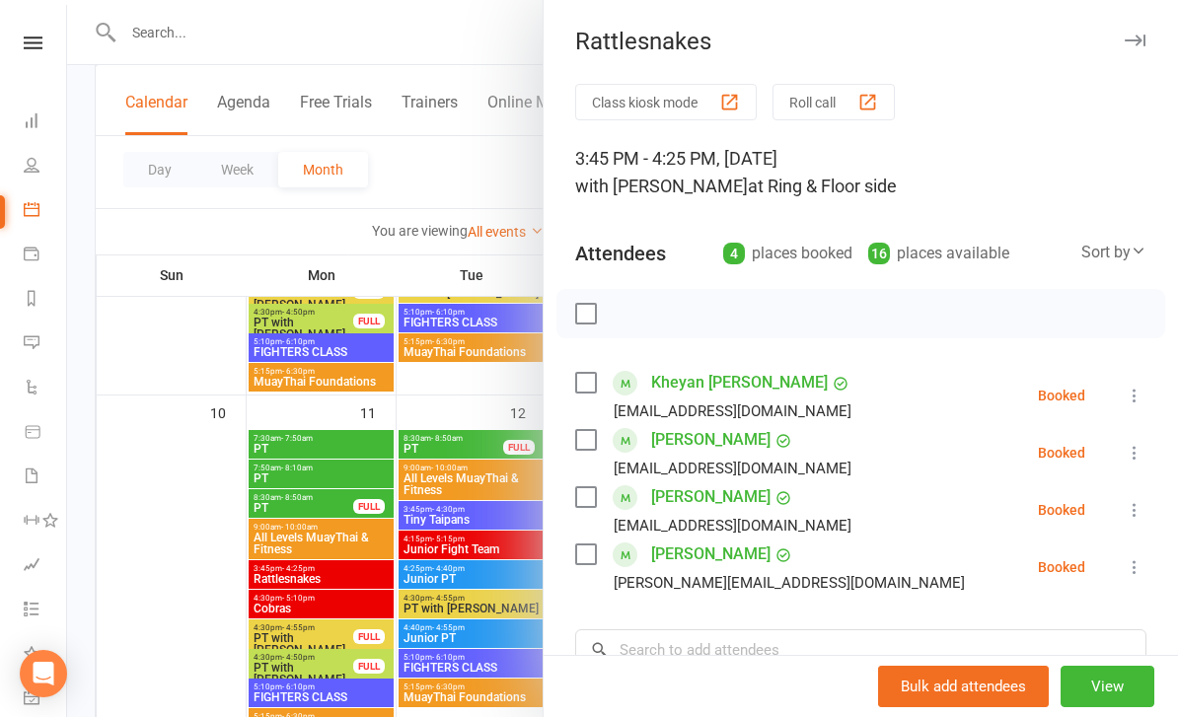
click at [421, 137] on div at bounding box center [622, 358] width 1111 height 717
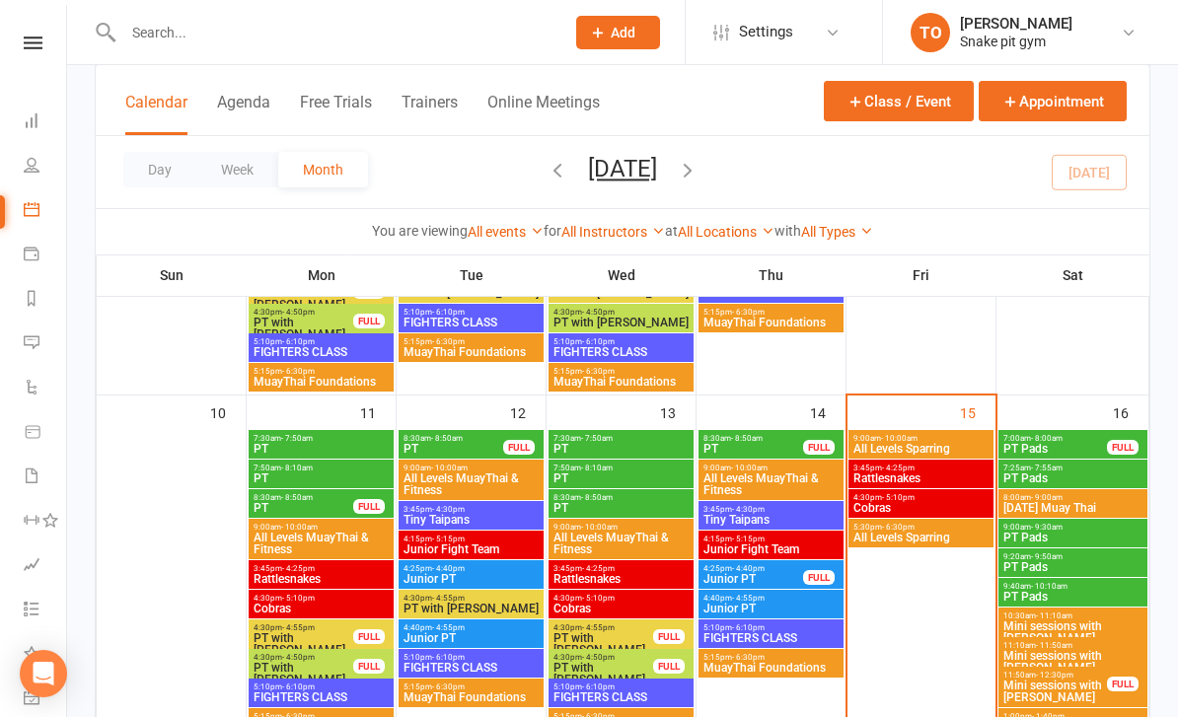
click at [566, 603] on span "Cobras" at bounding box center [621, 609] width 137 height 12
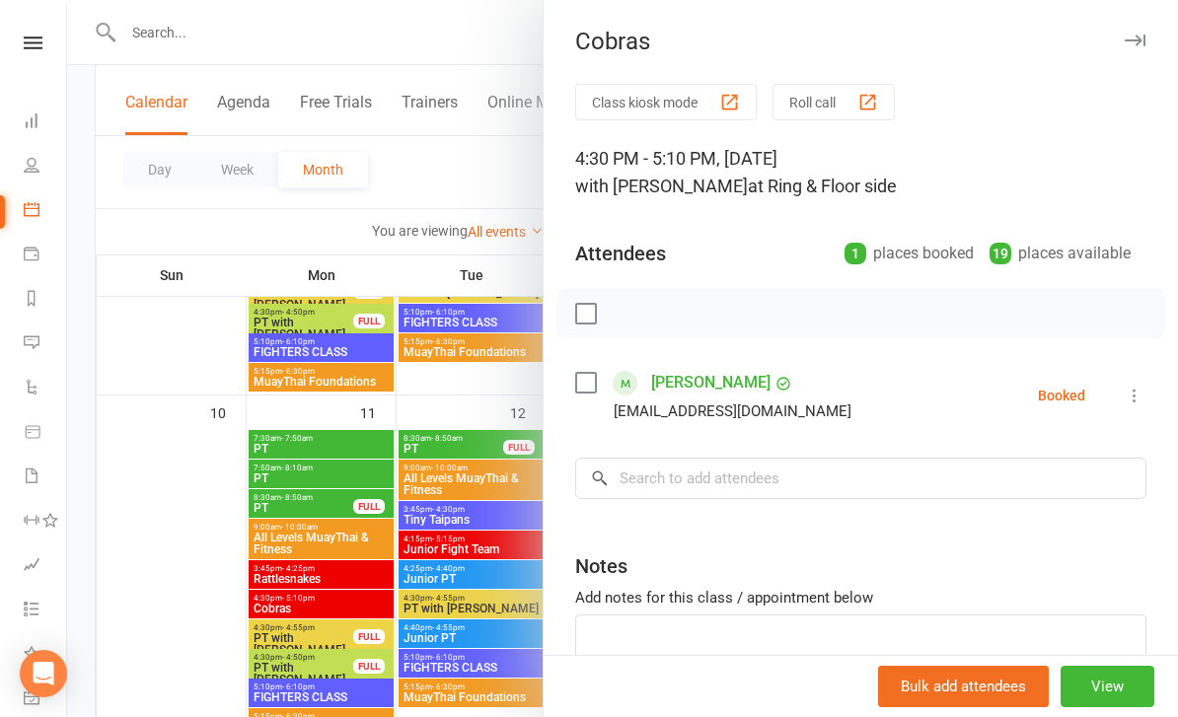
click at [398, 188] on div at bounding box center [622, 358] width 1111 height 717
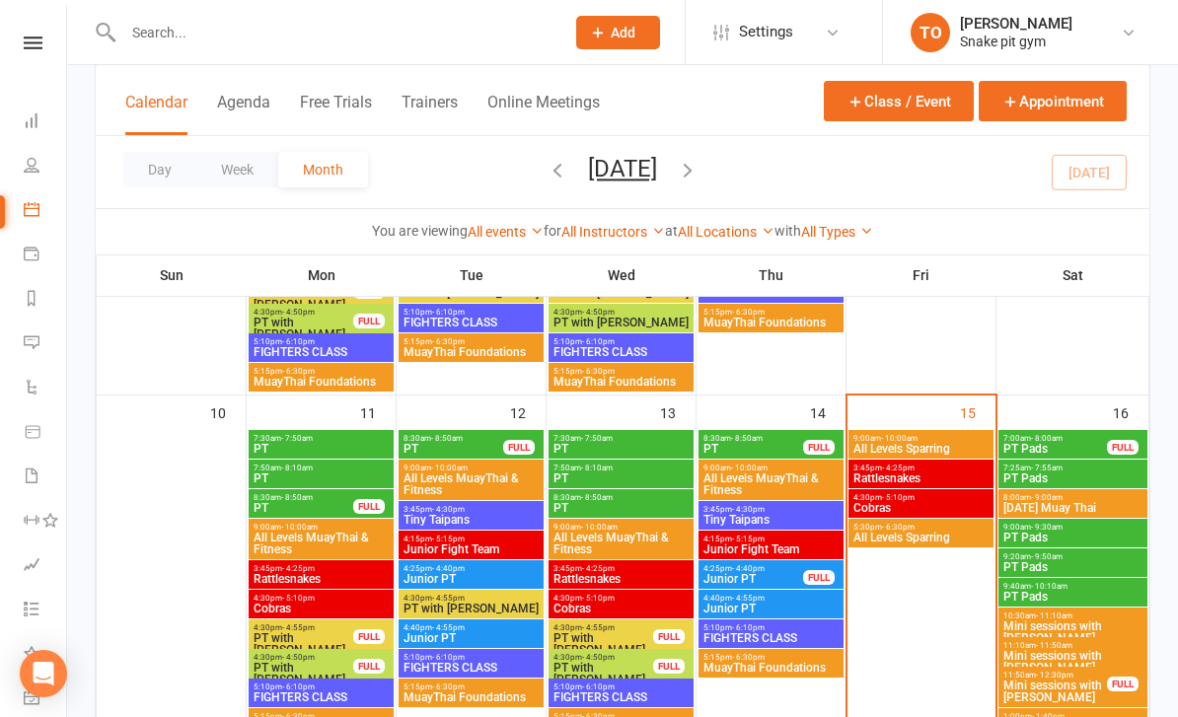
click at [573, 603] on span "Cobras" at bounding box center [621, 609] width 137 height 12
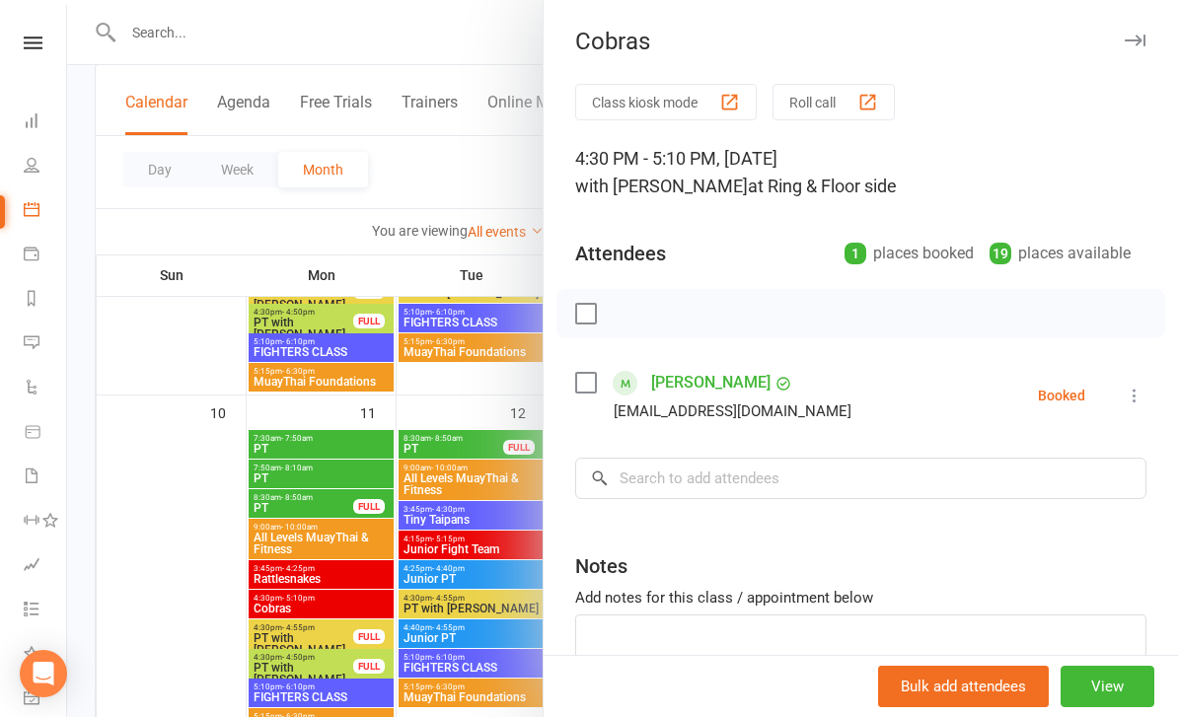
click at [270, 212] on div at bounding box center [622, 358] width 1111 height 717
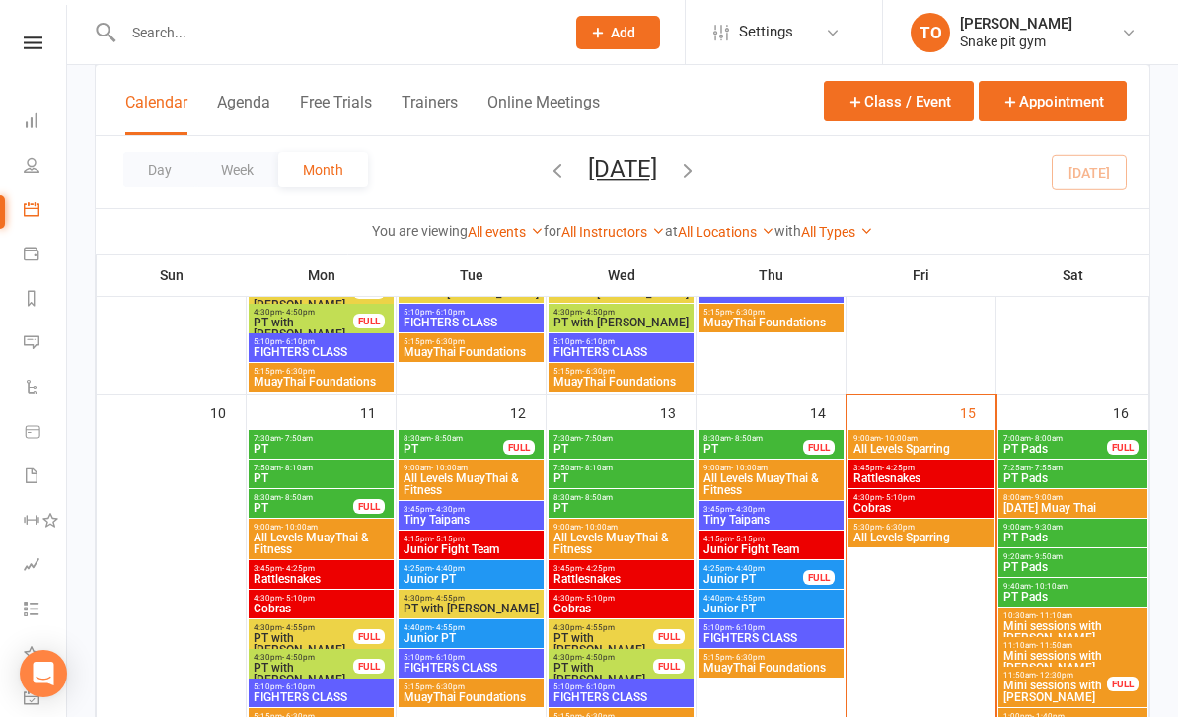
click at [266, 607] on span "Cobras" at bounding box center [321, 609] width 137 height 12
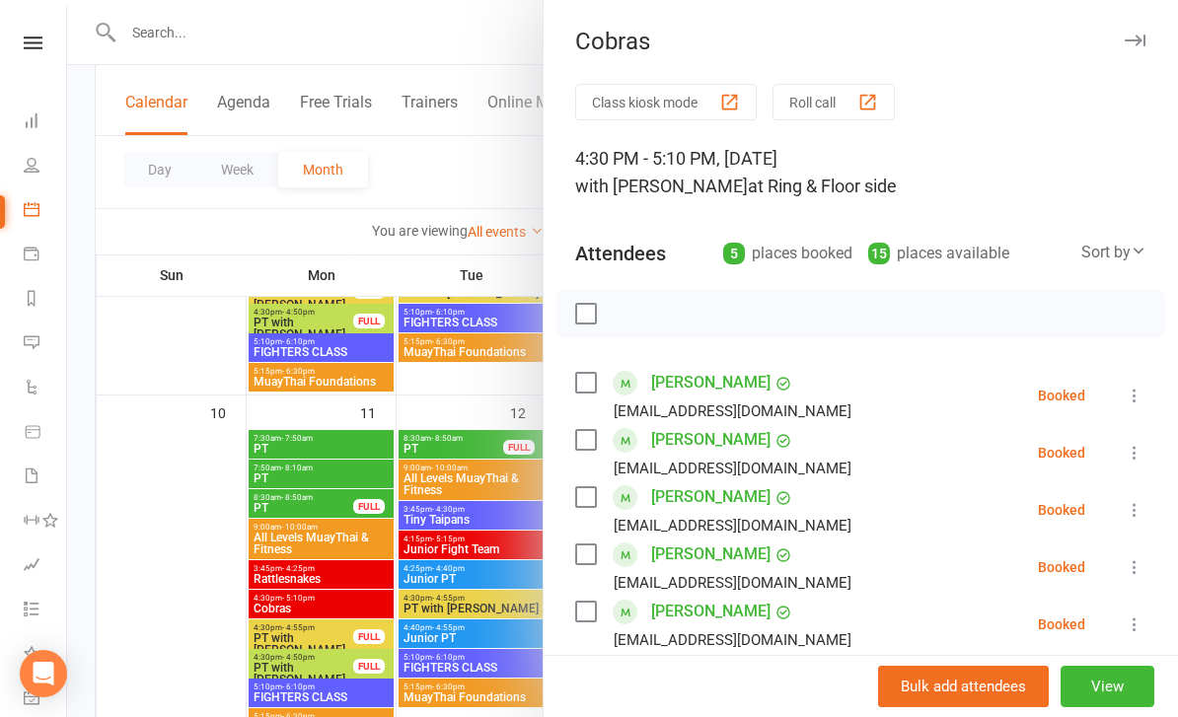
click at [164, 502] on div at bounding box center [622, 358] width 1111 height 717
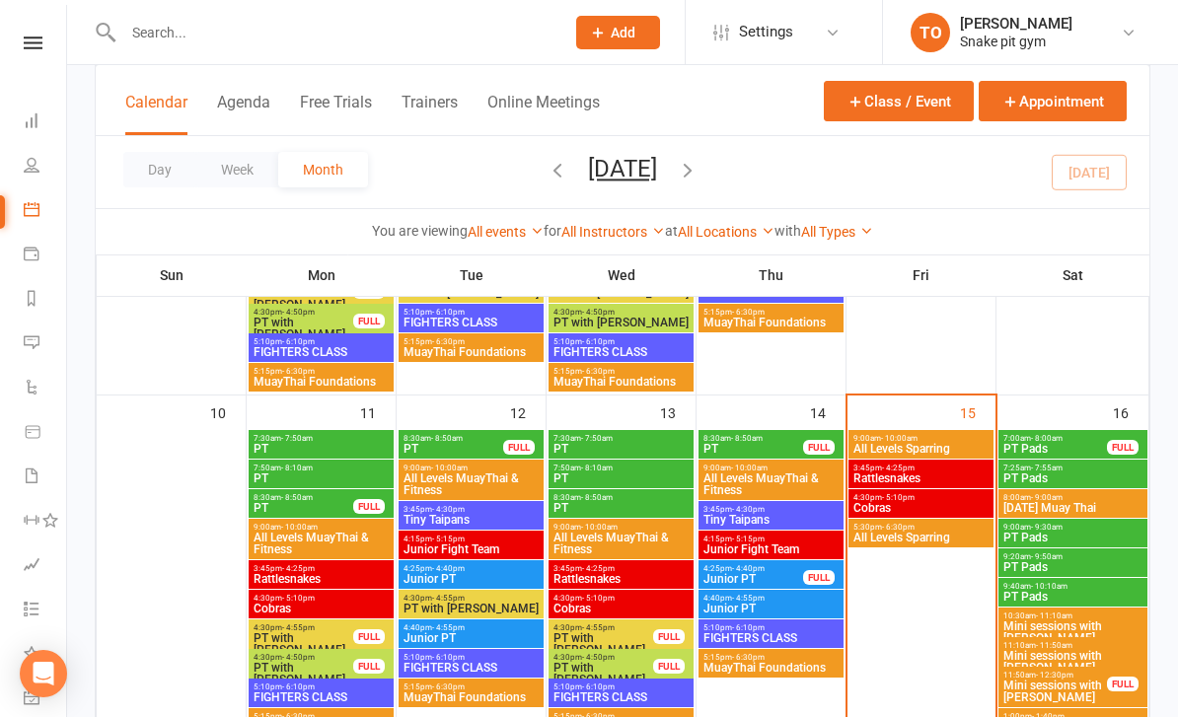
click at [425, 536] on span "4:15pm - 5:15pm" at bounding box center [471, 539] width 137 height 9
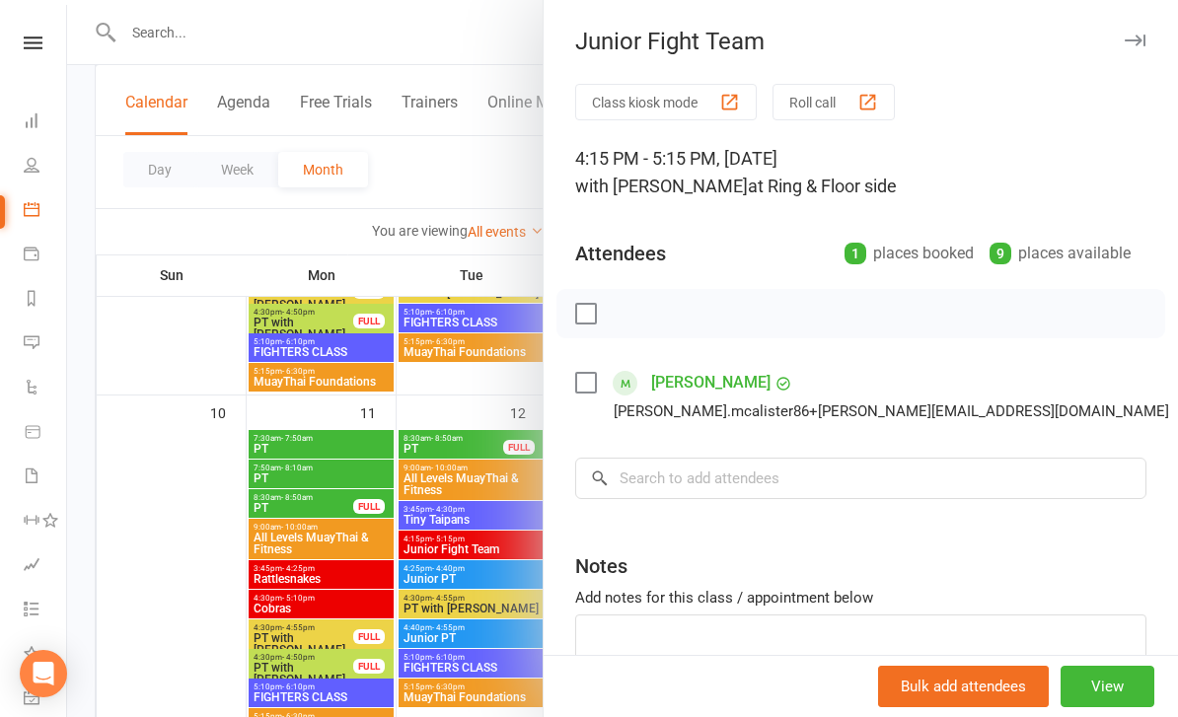
click at [167, 550] on div at bounding box center [622, 358] width 1111 height 717
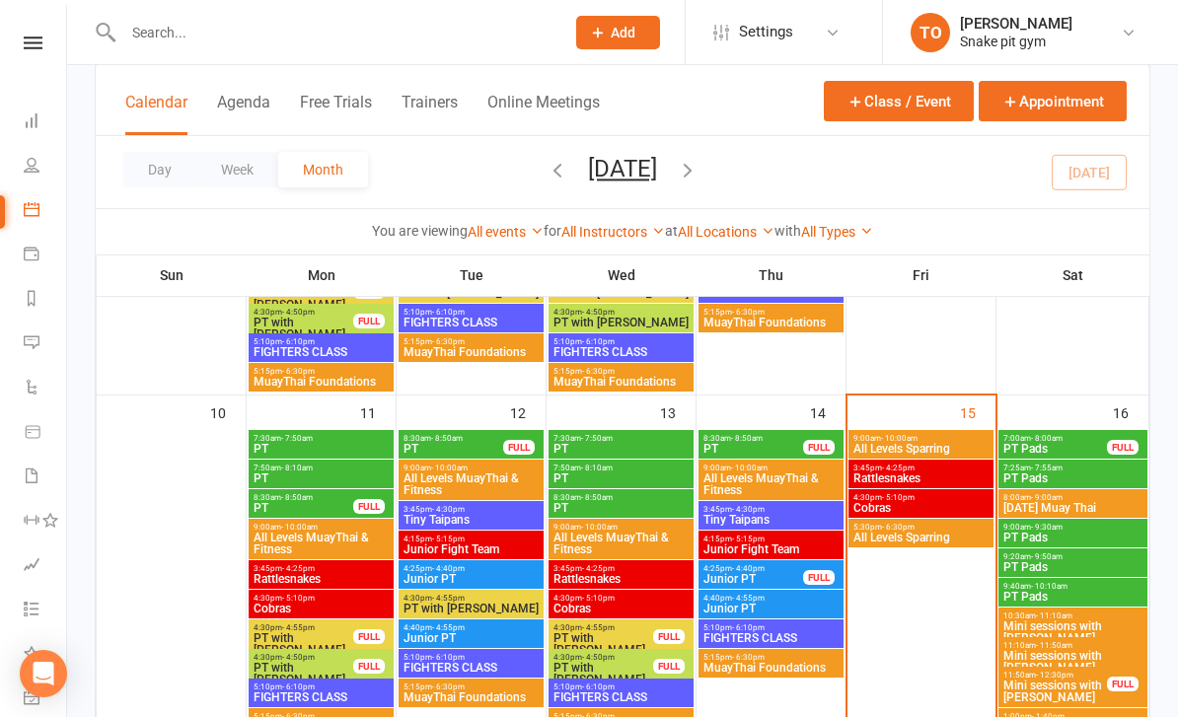
click at [575, 567] on span "3:45pm - 4:25pm" at bounding box center [621, 568] width 137 height 9
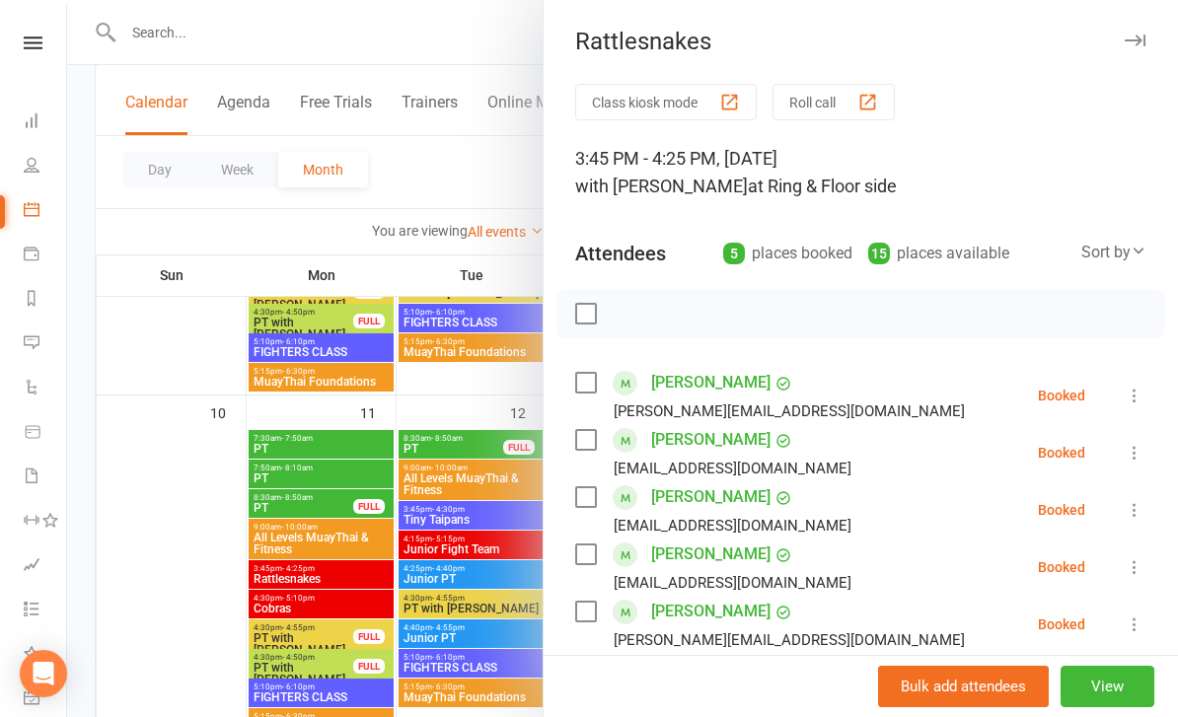
click at [177, 516] on div at bounding box center [622, 358] width 1111 height 717
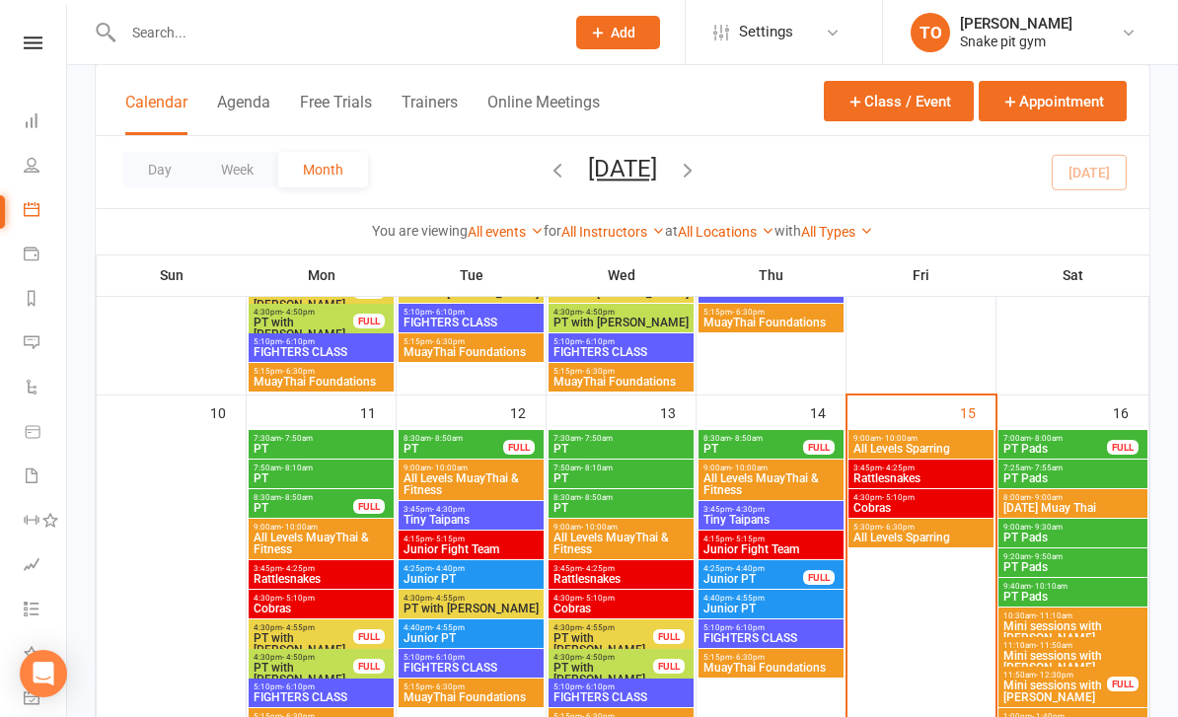
click at [573, 588] on div "3:45pm - 4:25pm Rattlesnakes" at bounding box center [621, 574] width 145 height 29
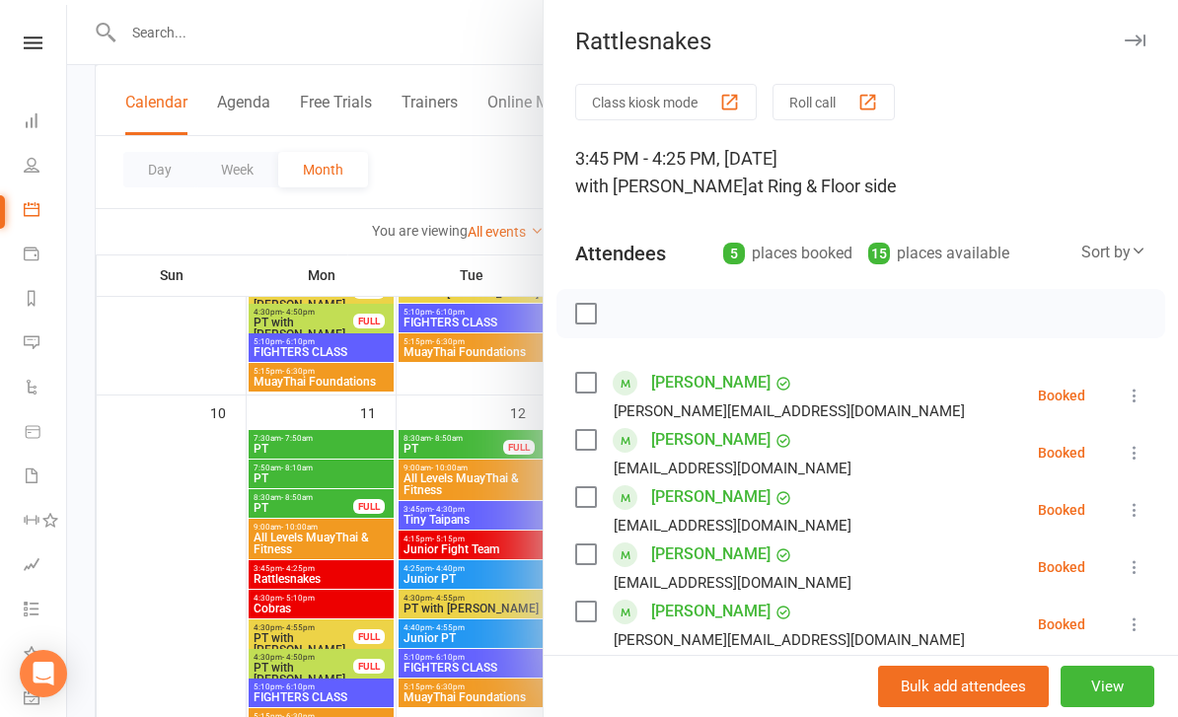
click at [162, 458] on div at bounding box center [622, 358] width 1111 height 717
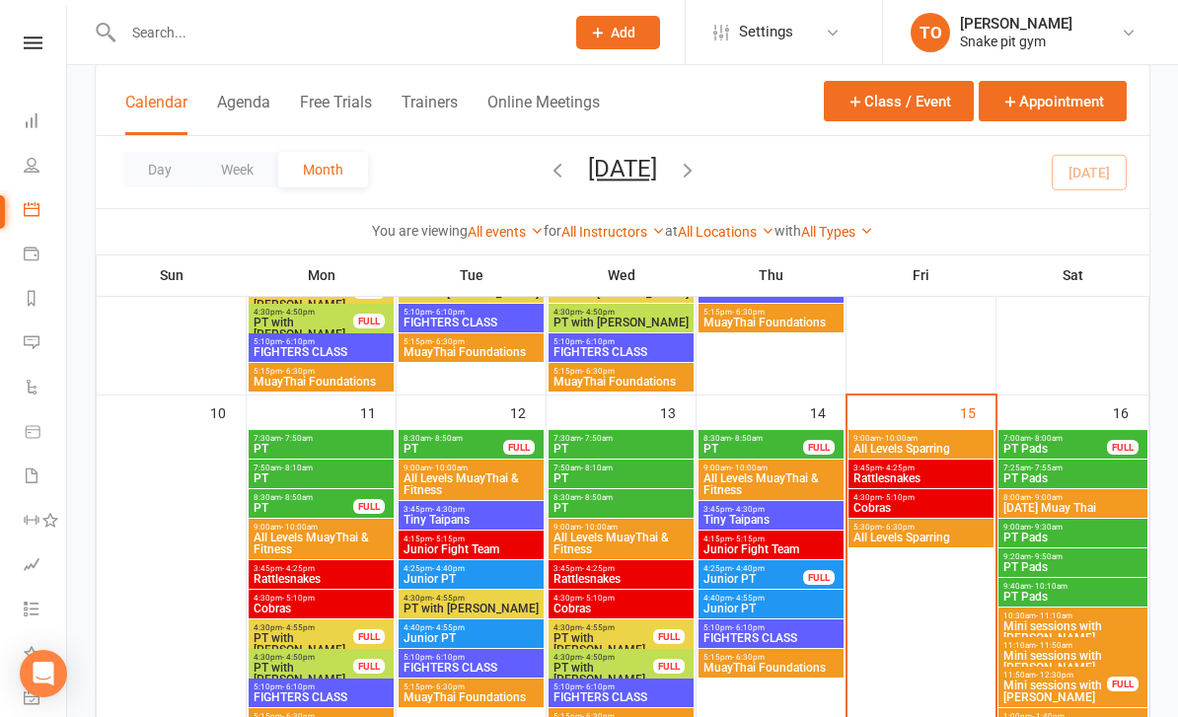
click at [577, 607] on span "Cobras" at bounding box center [621, 609] width 137 height 12
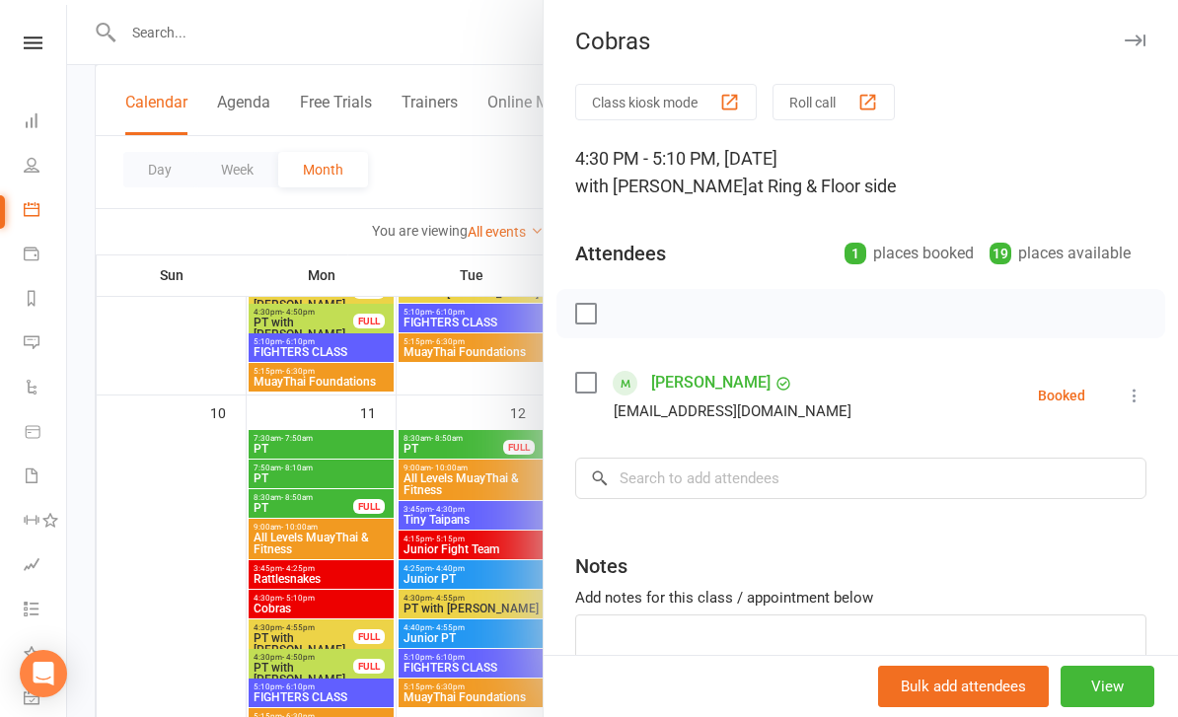
click at [139, 457] on div at bounding box center [622, 358] width 1111 height 717
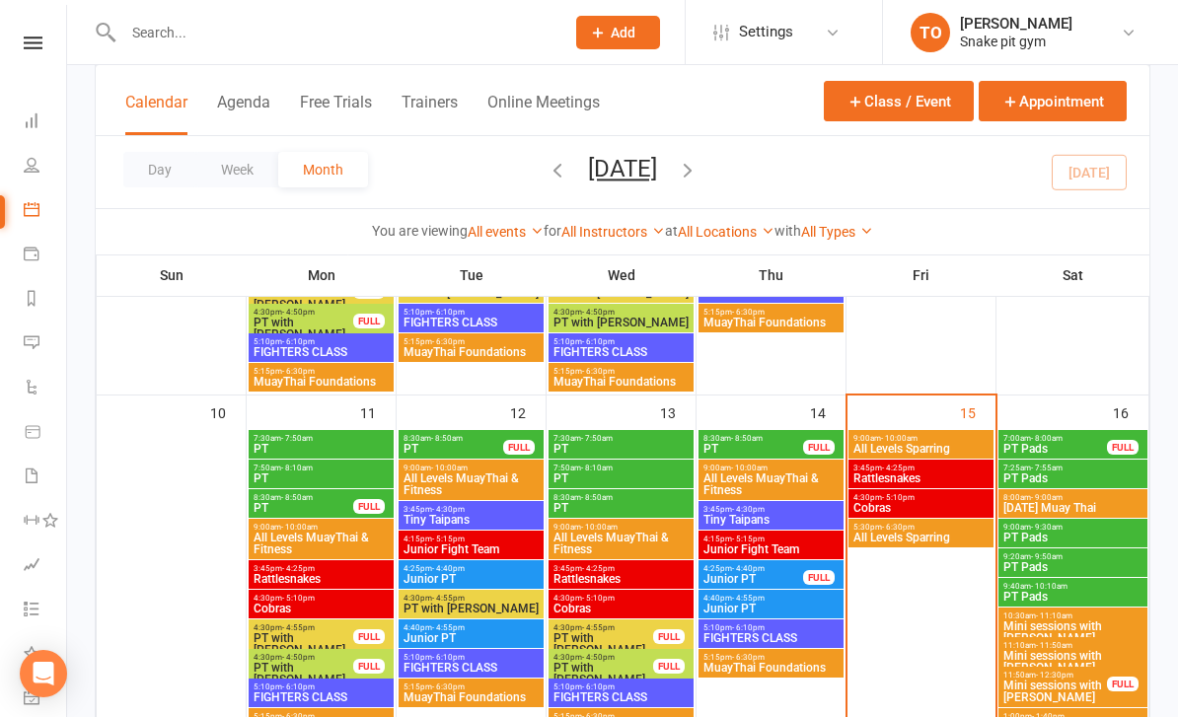
click at [0, 716] on li "General attendance" at bounding box center [33, 700] width 66 height 44
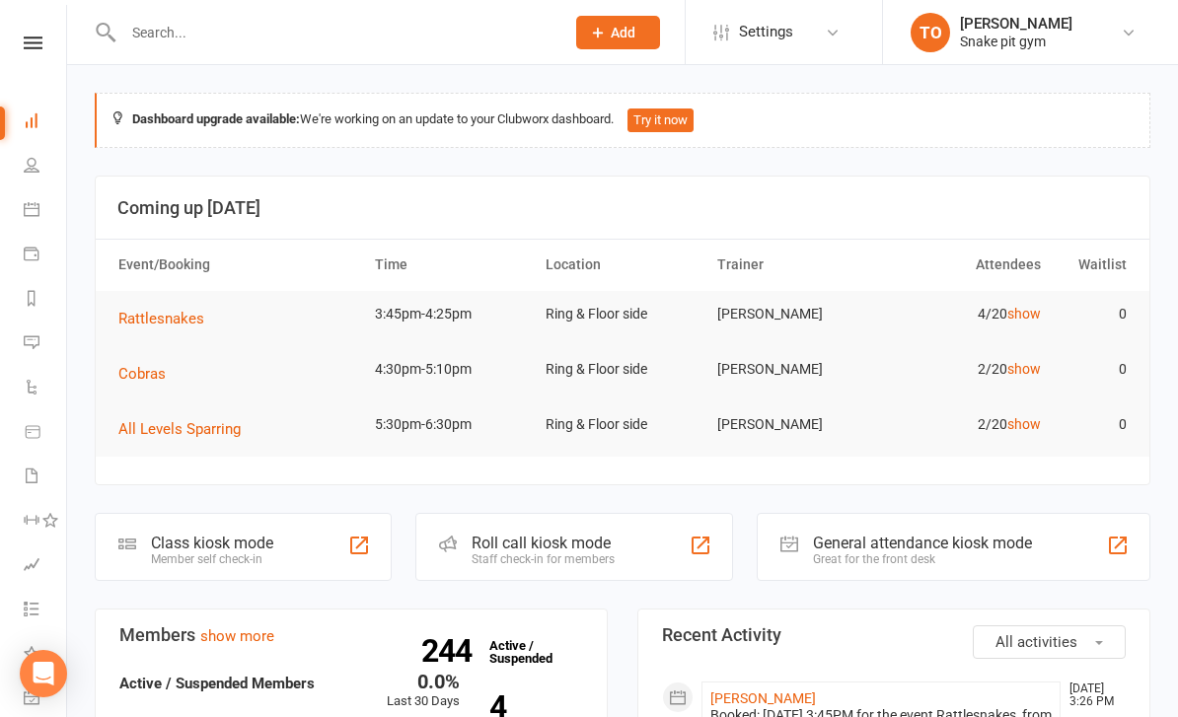
click at [26, 208] on icon at bounding box center [32, 209] width 16 height 16
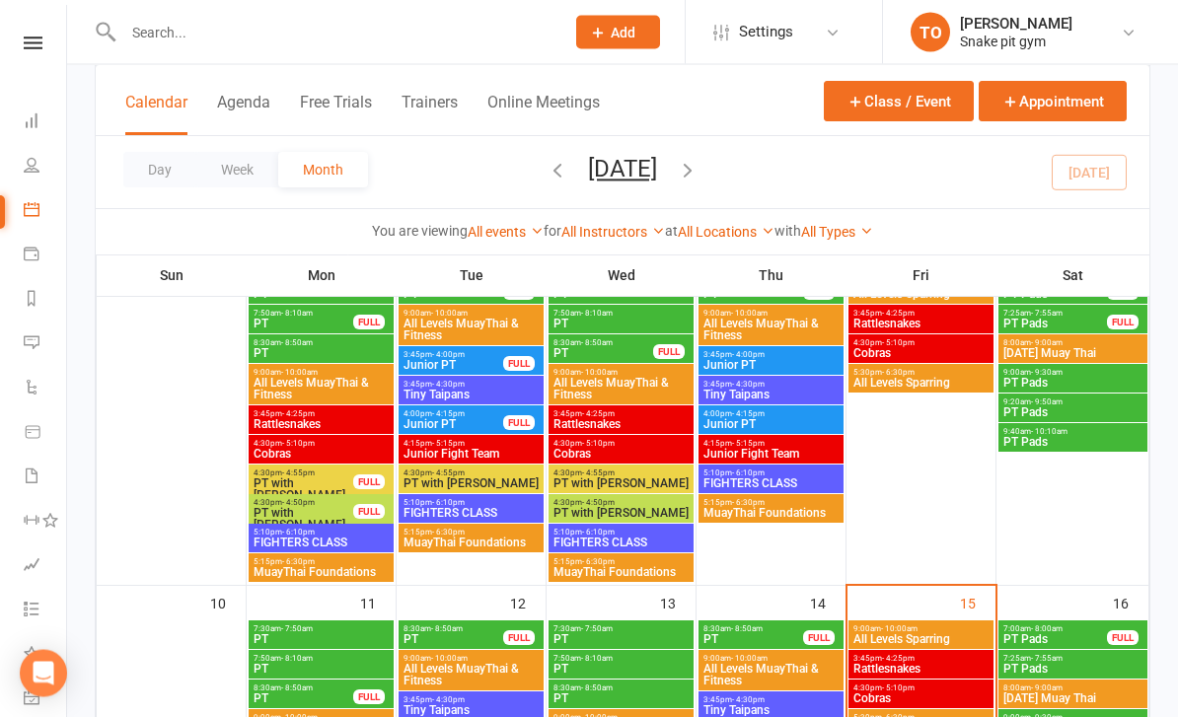
scroll to position [618, 0]
click at [890, 354] on span "Cobras" at bounding box center [921, 353] width 137 height 12
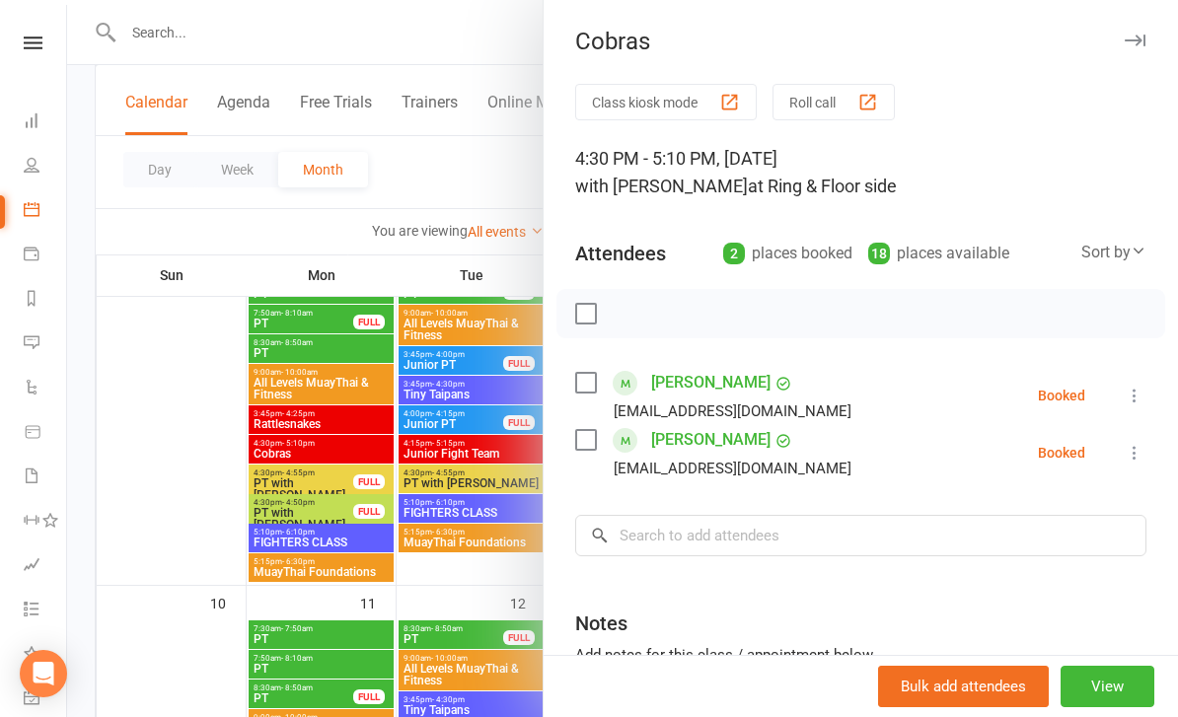
click at [233, 250] on div at bounding box center [622, 358] width 1111 height 717
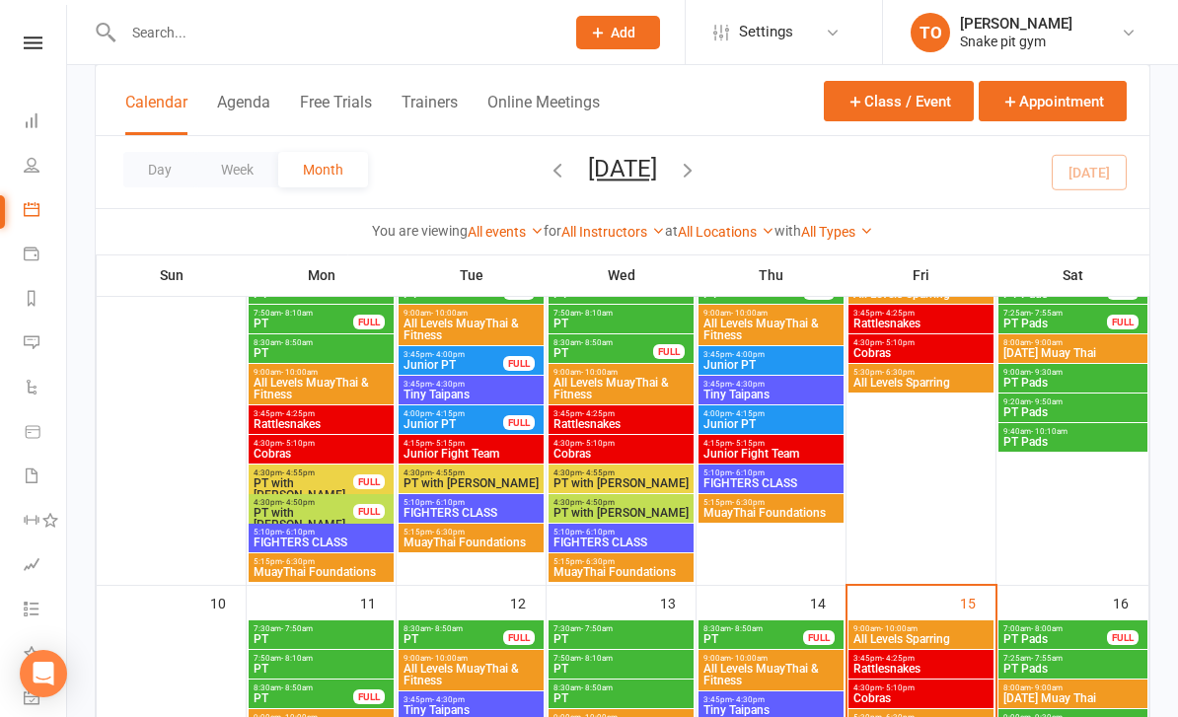
click at [568, 449] on span "Cobras" at bounding box center [621, 454] width 137 height 12
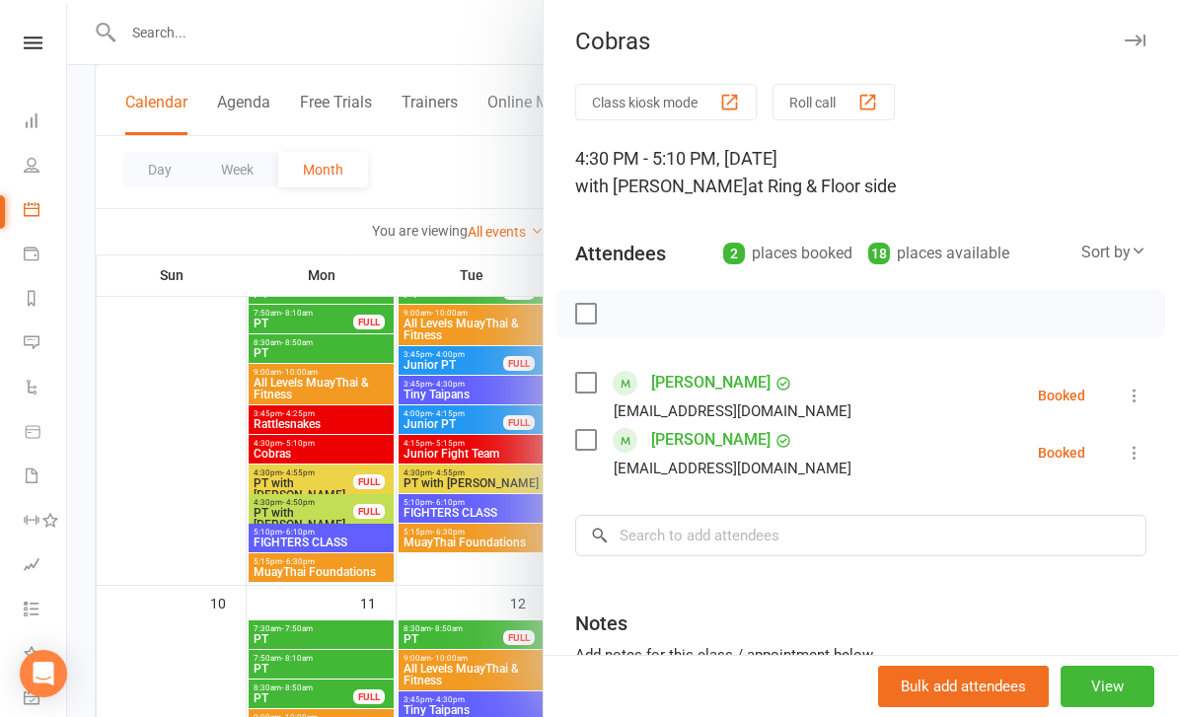
click at [186, 342] on div at bounding box center [622, 358] width 1111 height 717
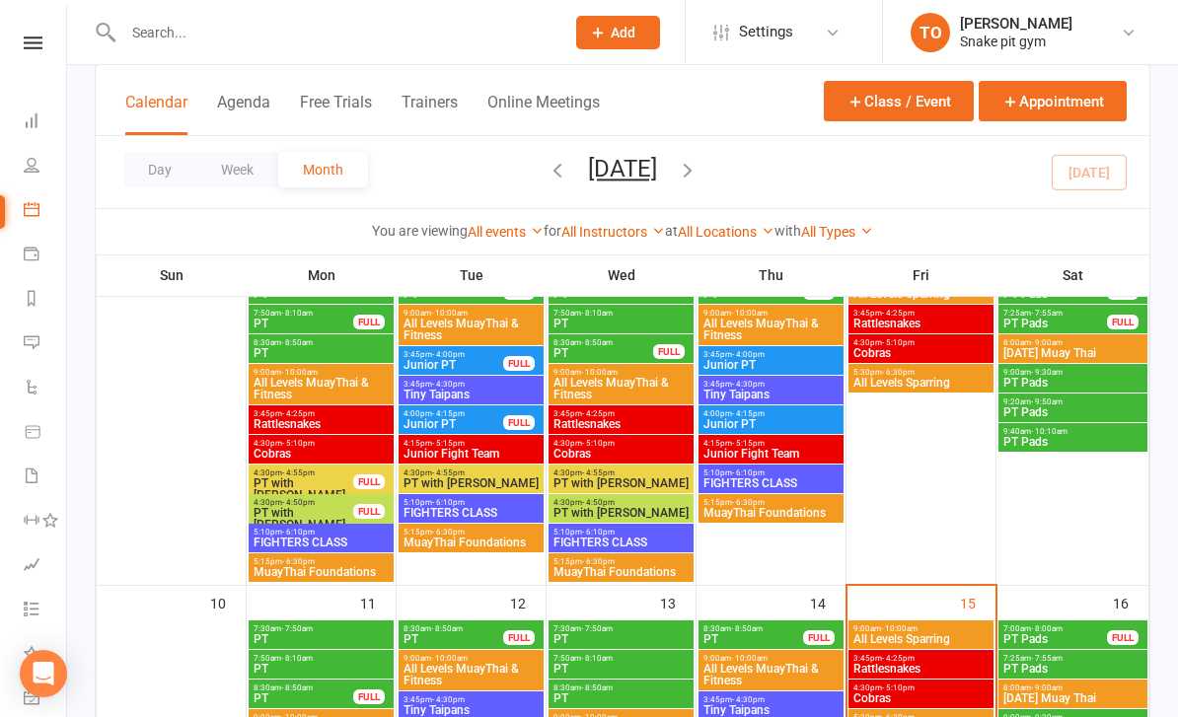
click at [306, 456] on span "Cobras" at bounding box center [321, 454] width 137 height 12
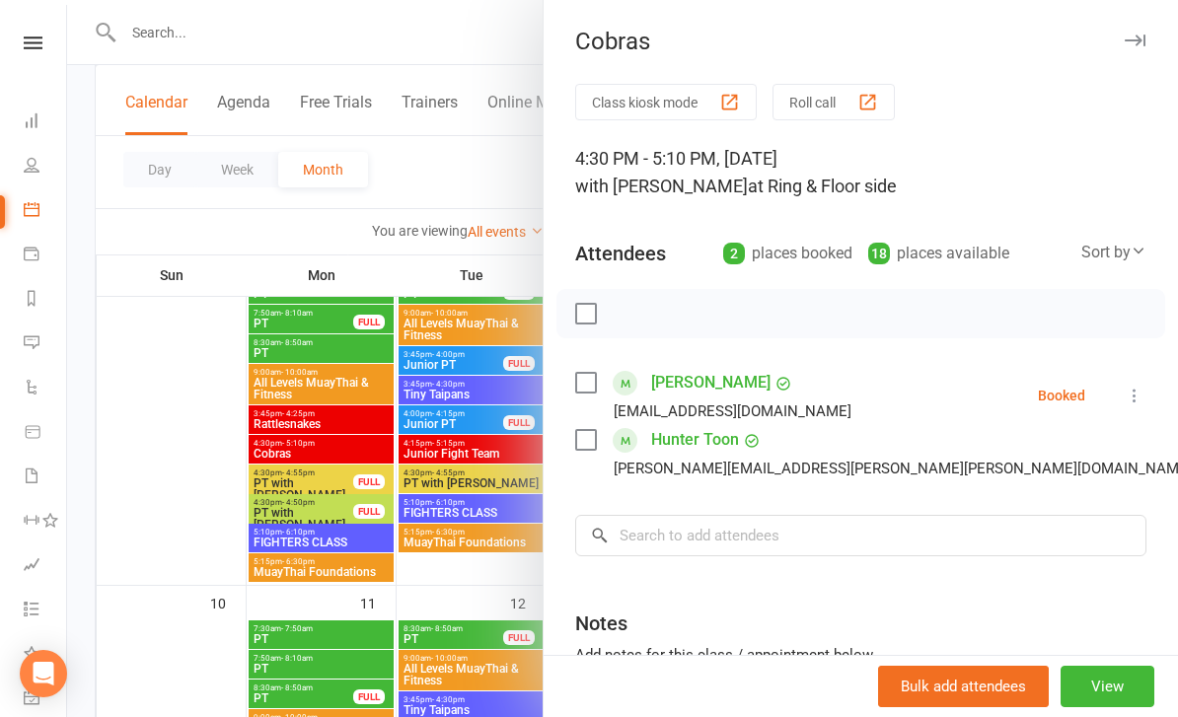
click at [195, 374] on div at bounding box center [622, 358] width 1111 height 717
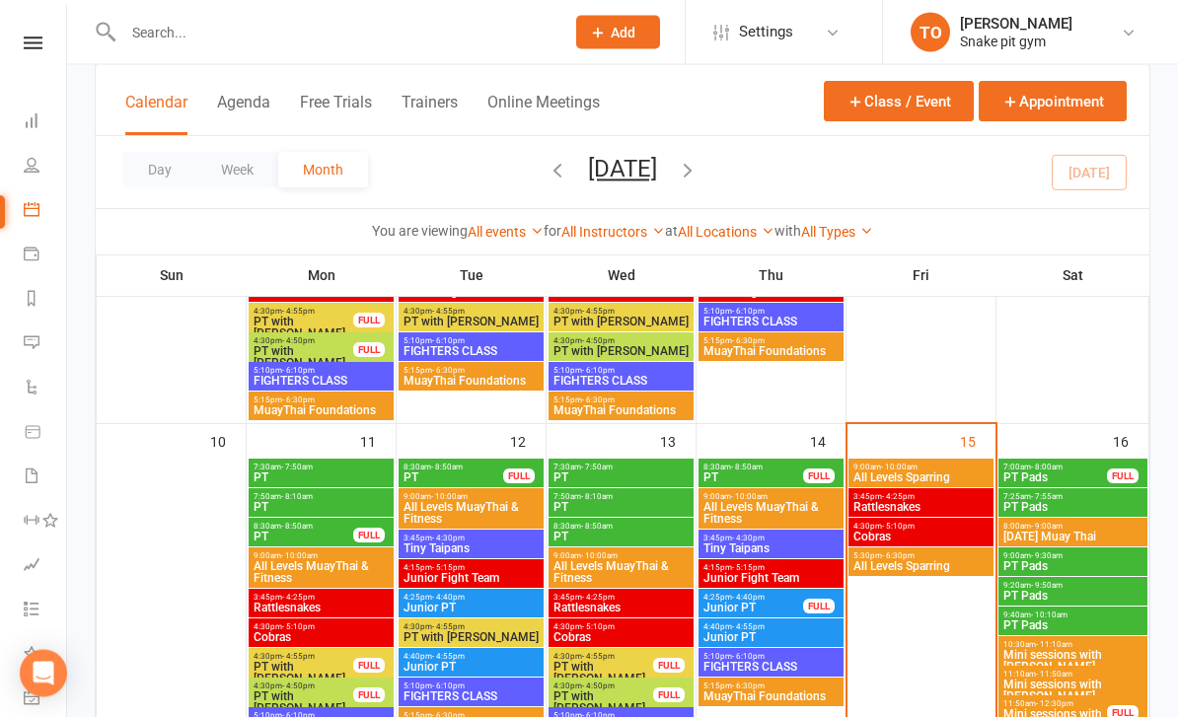
scroll to position [780, 0]
click at [26, 160] on icon at bounding box center [32, 165] width 16 height 16
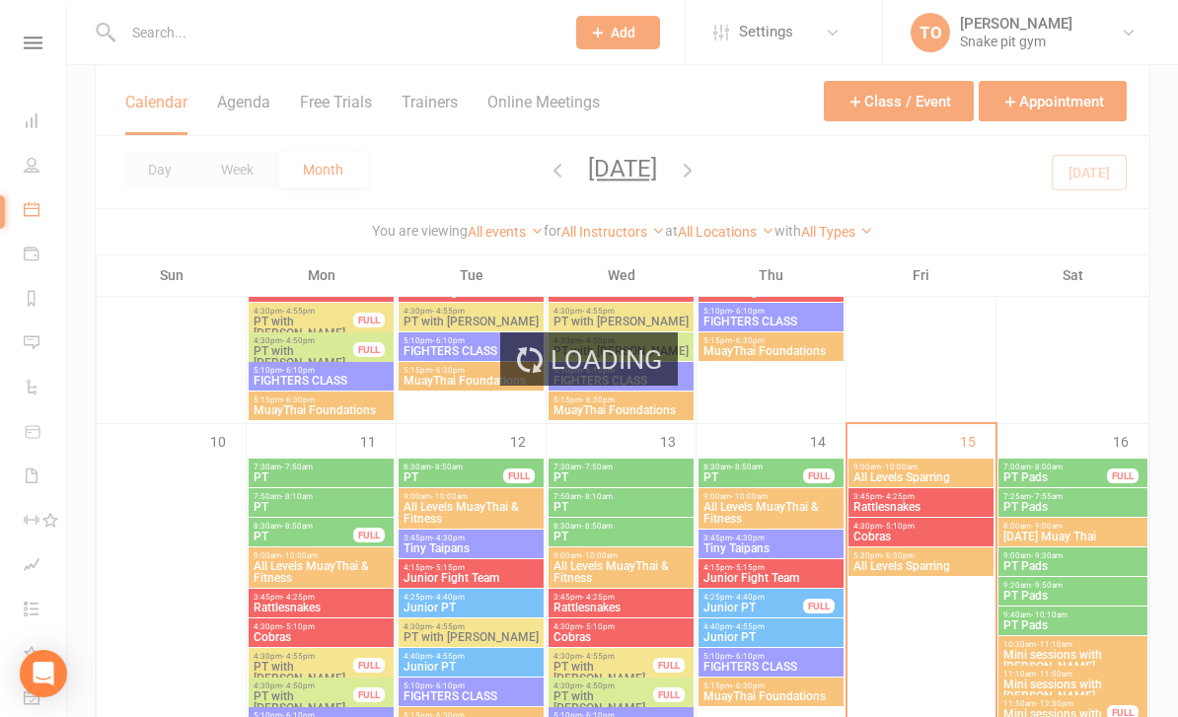
select select "100"
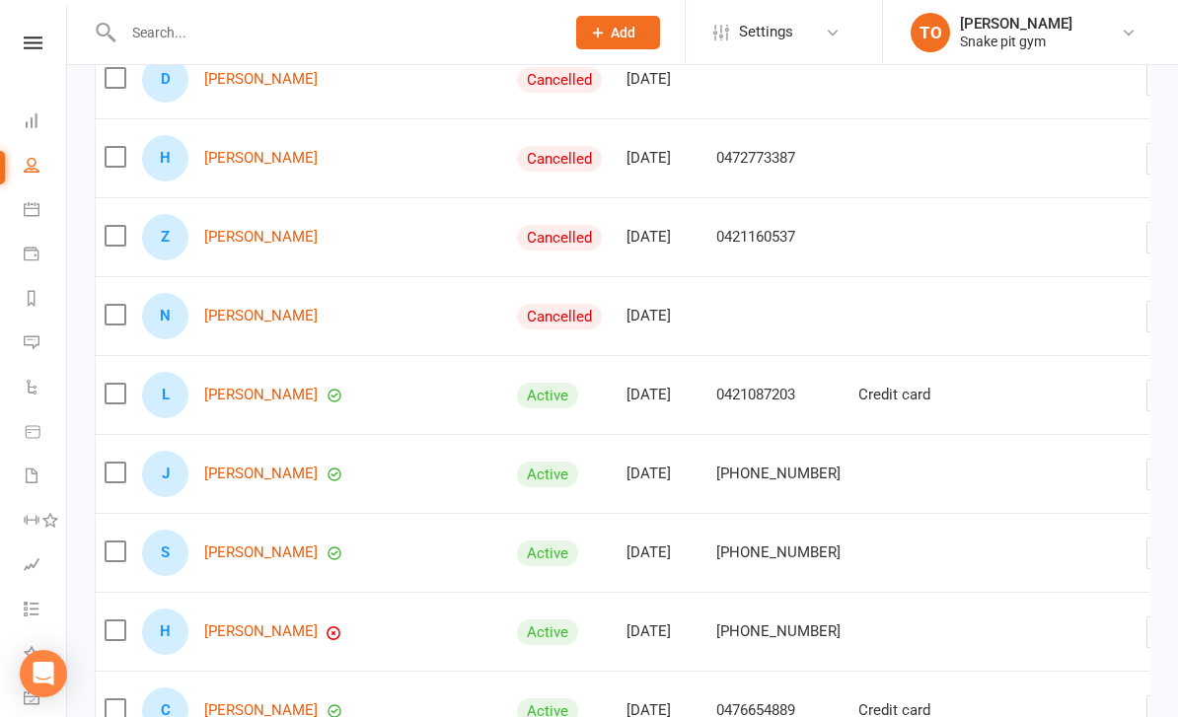
scroll to position [1172, 0]
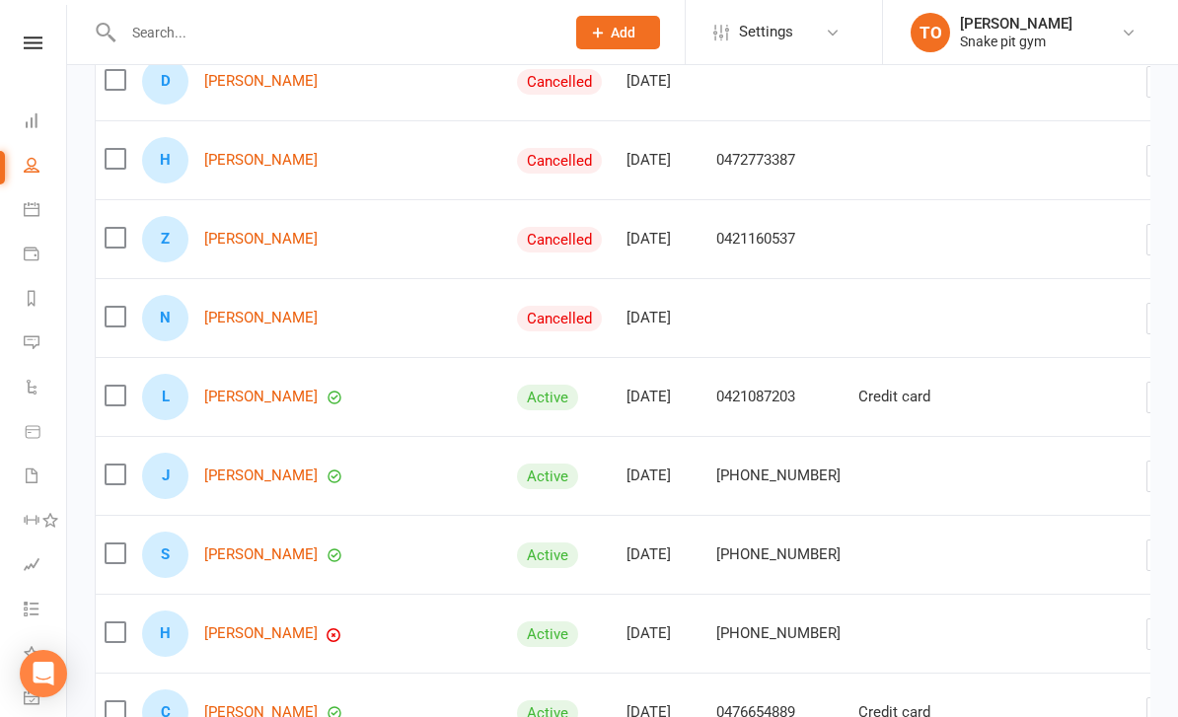
click at [232, 479] on link "[PERSON_NAME]" at bounding box center [260, 476] width 113 height 17
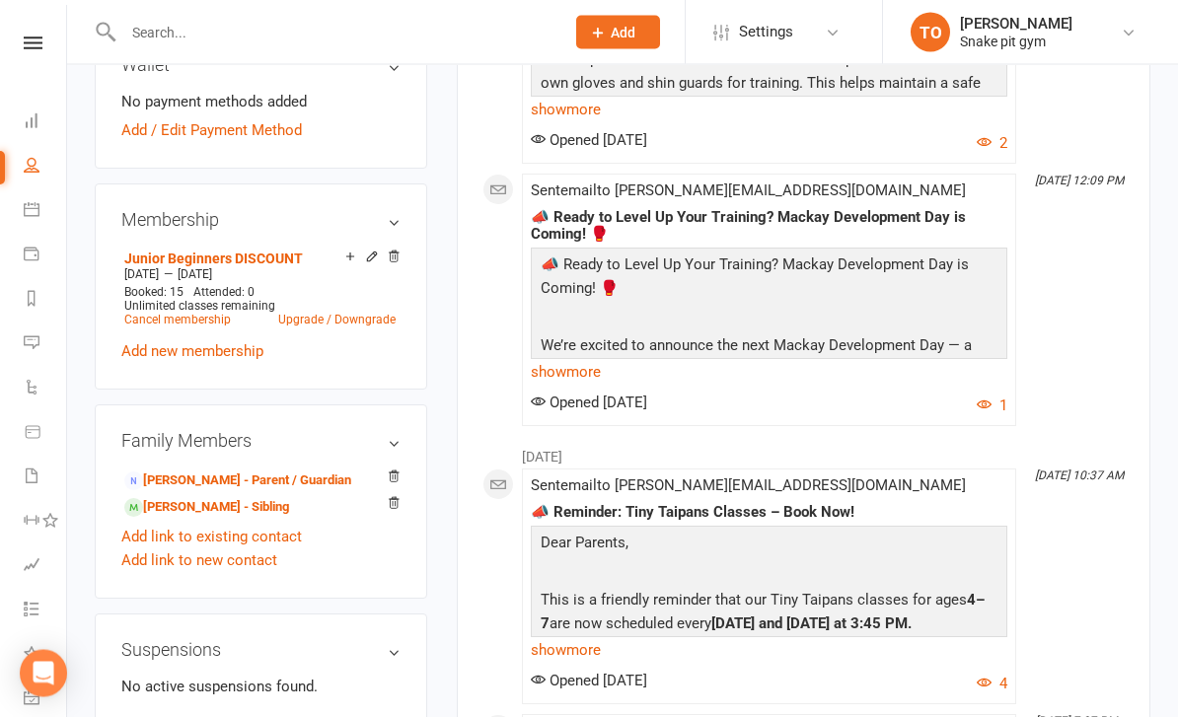
scroll to position [727, 0]
